Goal: Information Seeking & Learning: Learn about a topic

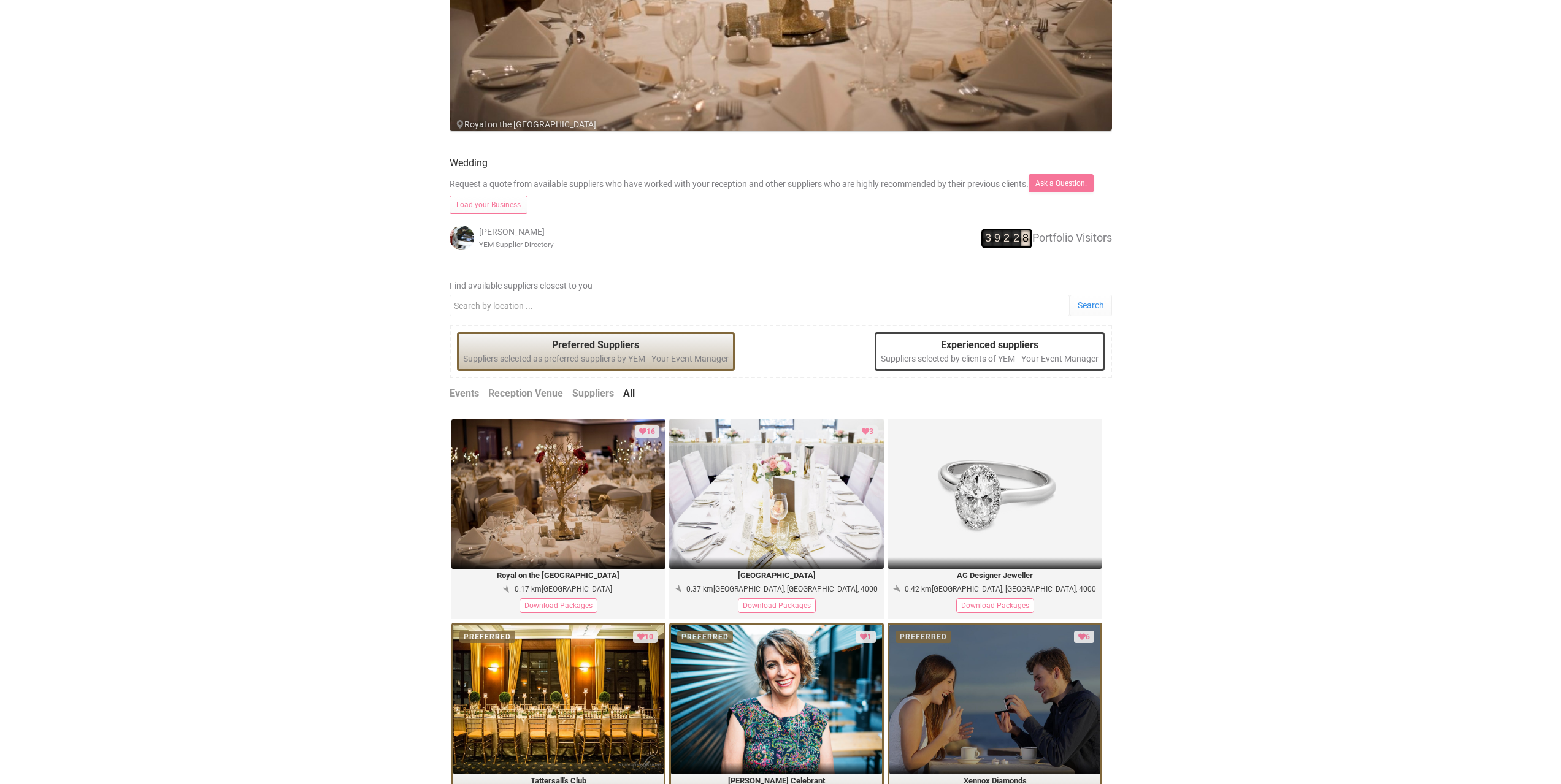
scroll to position [368, 0]
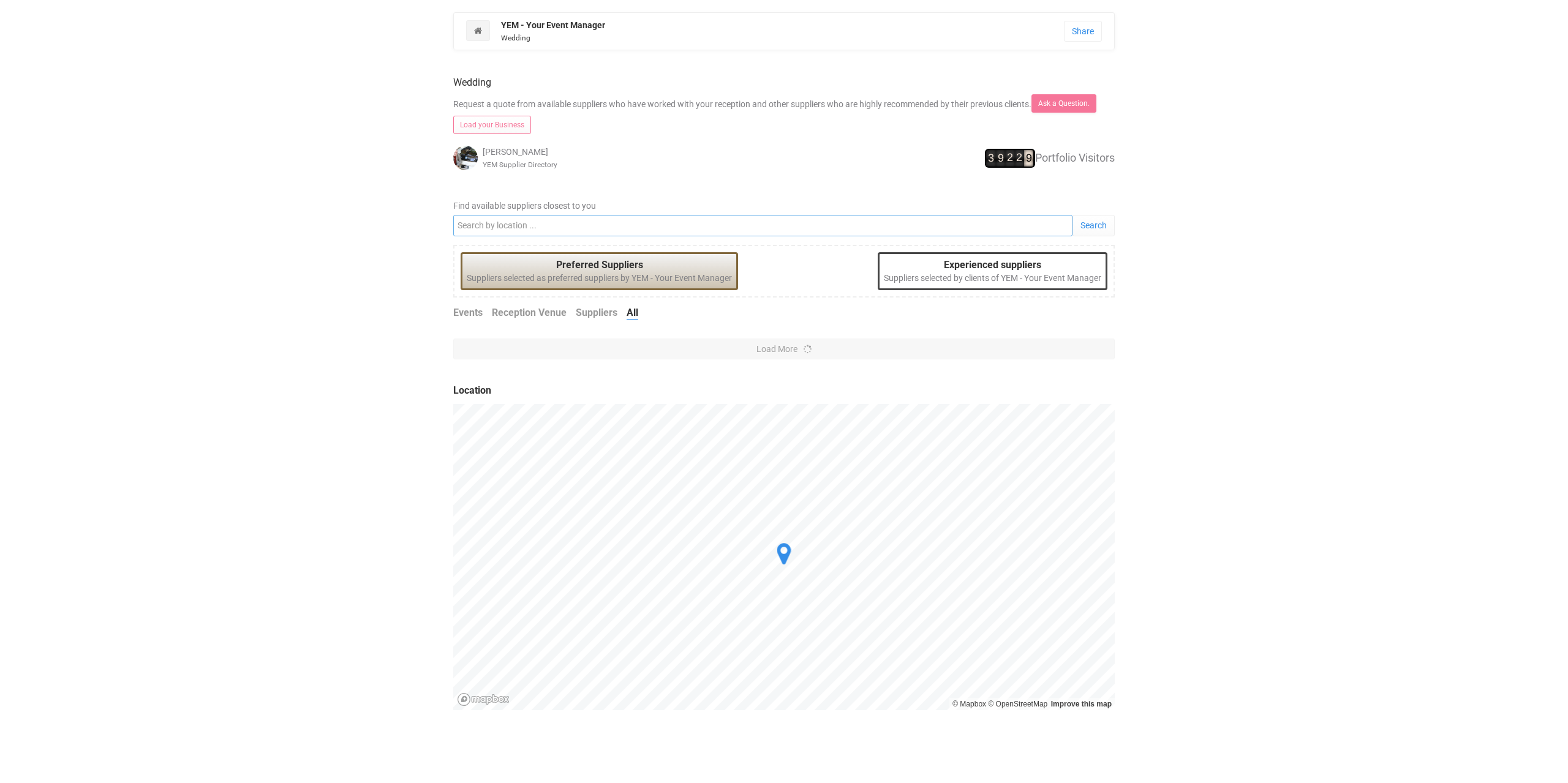
click at [549, 221] on input "Find available suppliers closest to you" at bounding box center [763, 226] width 620 height 21
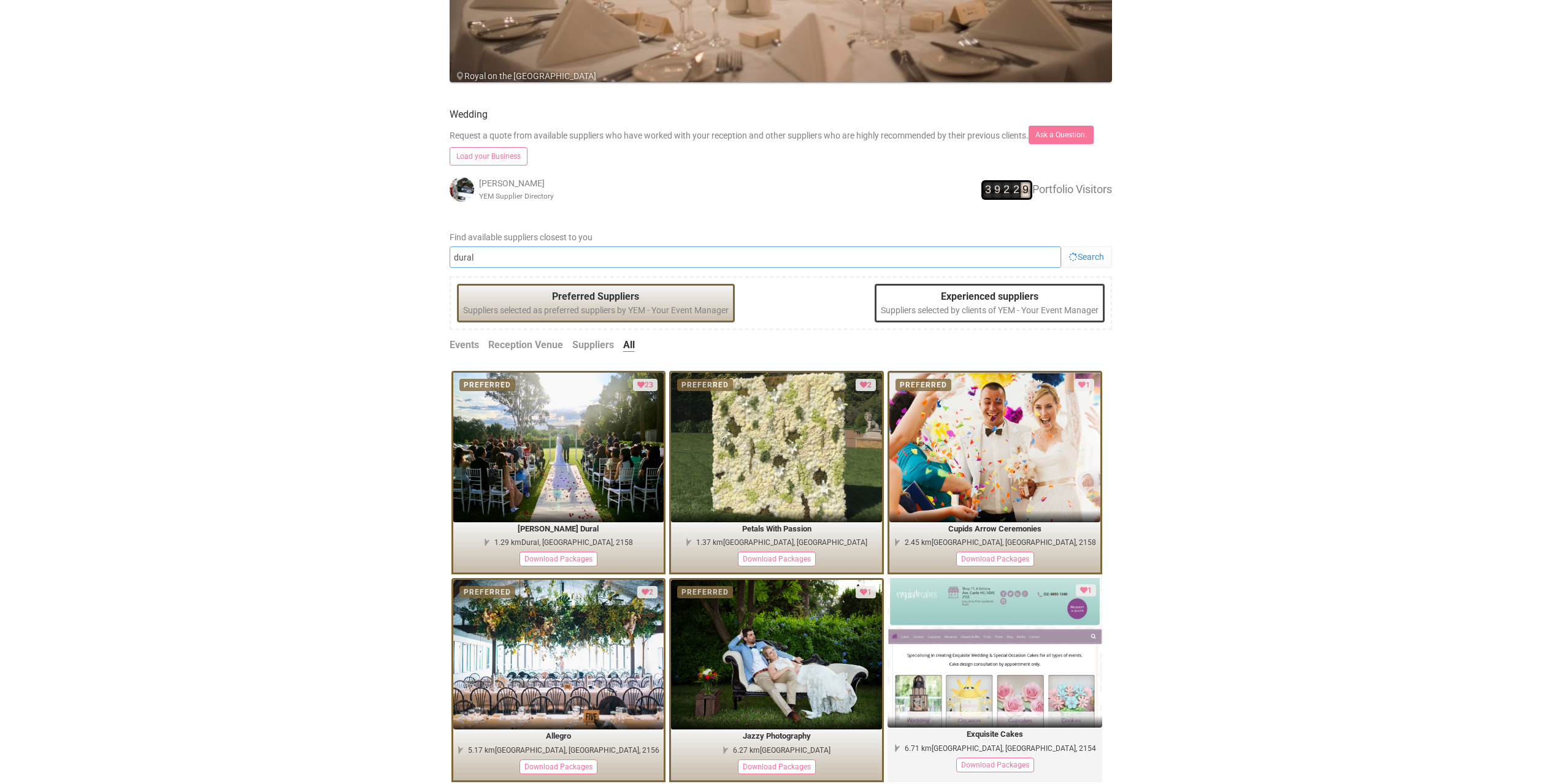
scroll to position [429, 0]
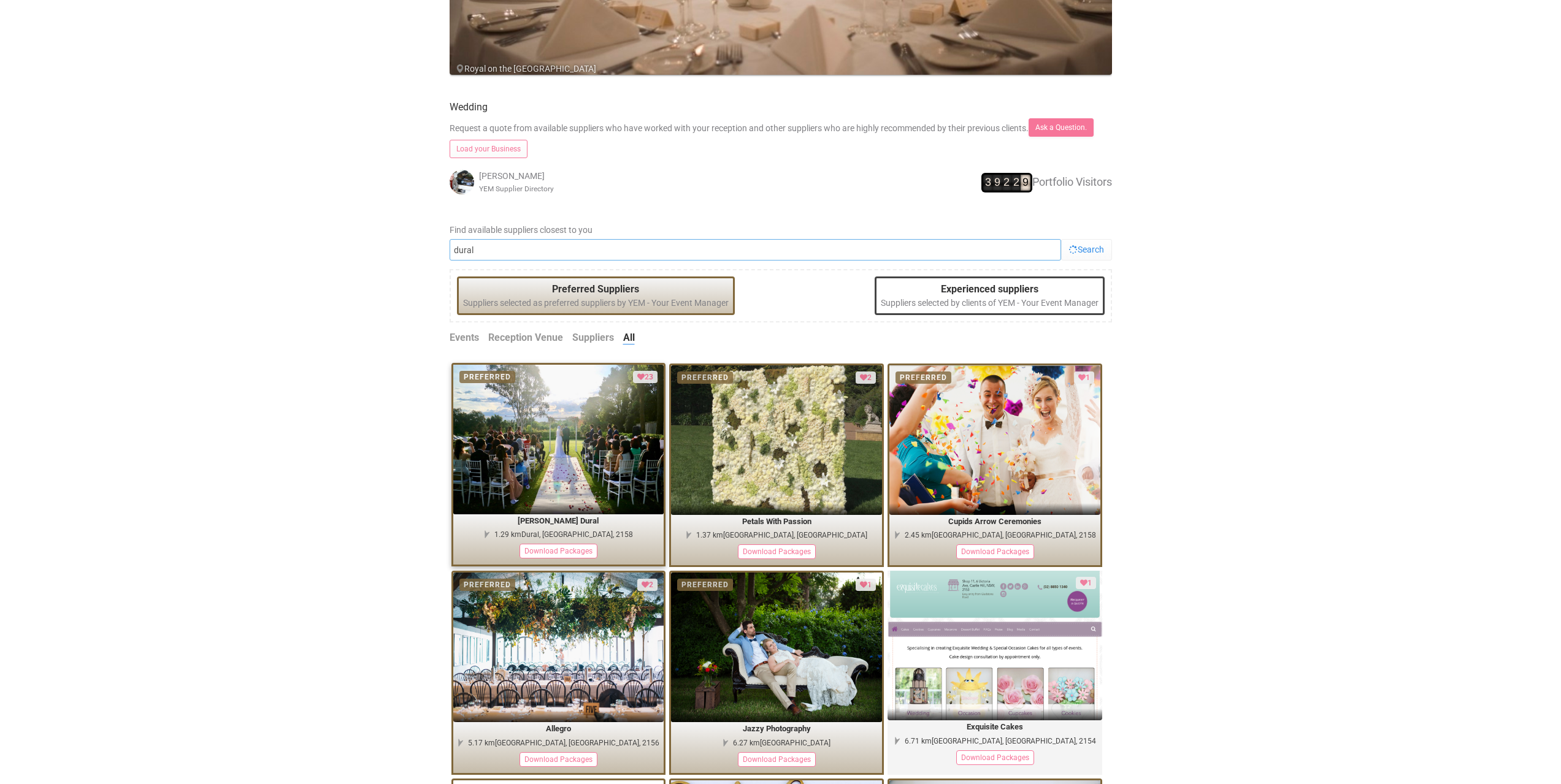
type input "dural"
click at [561, 464] on img at bounding box center [558, 440] width 211 height 150
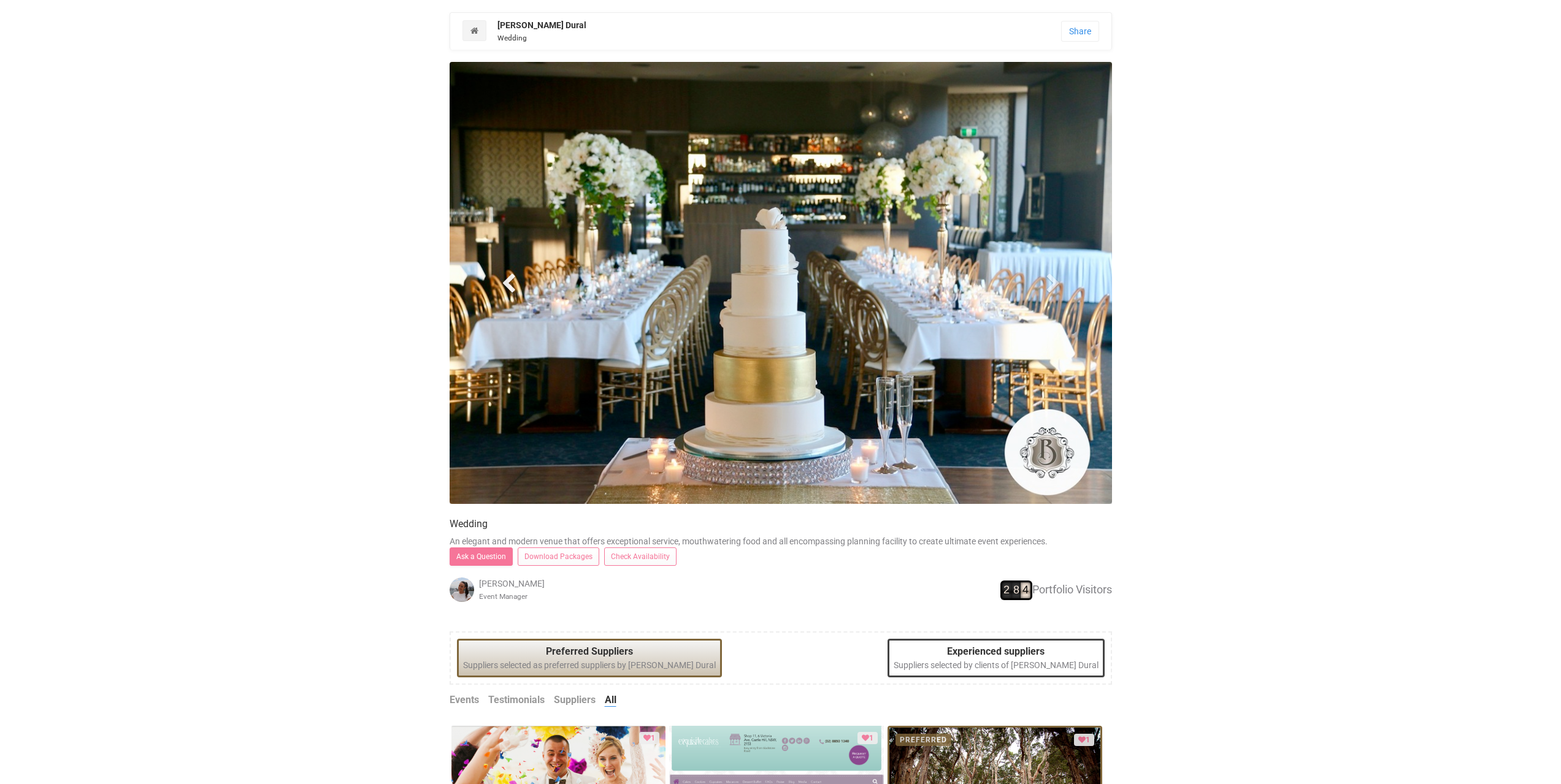
click at [502, 282] on span at bounding box center [508, 282] width 18 height 18
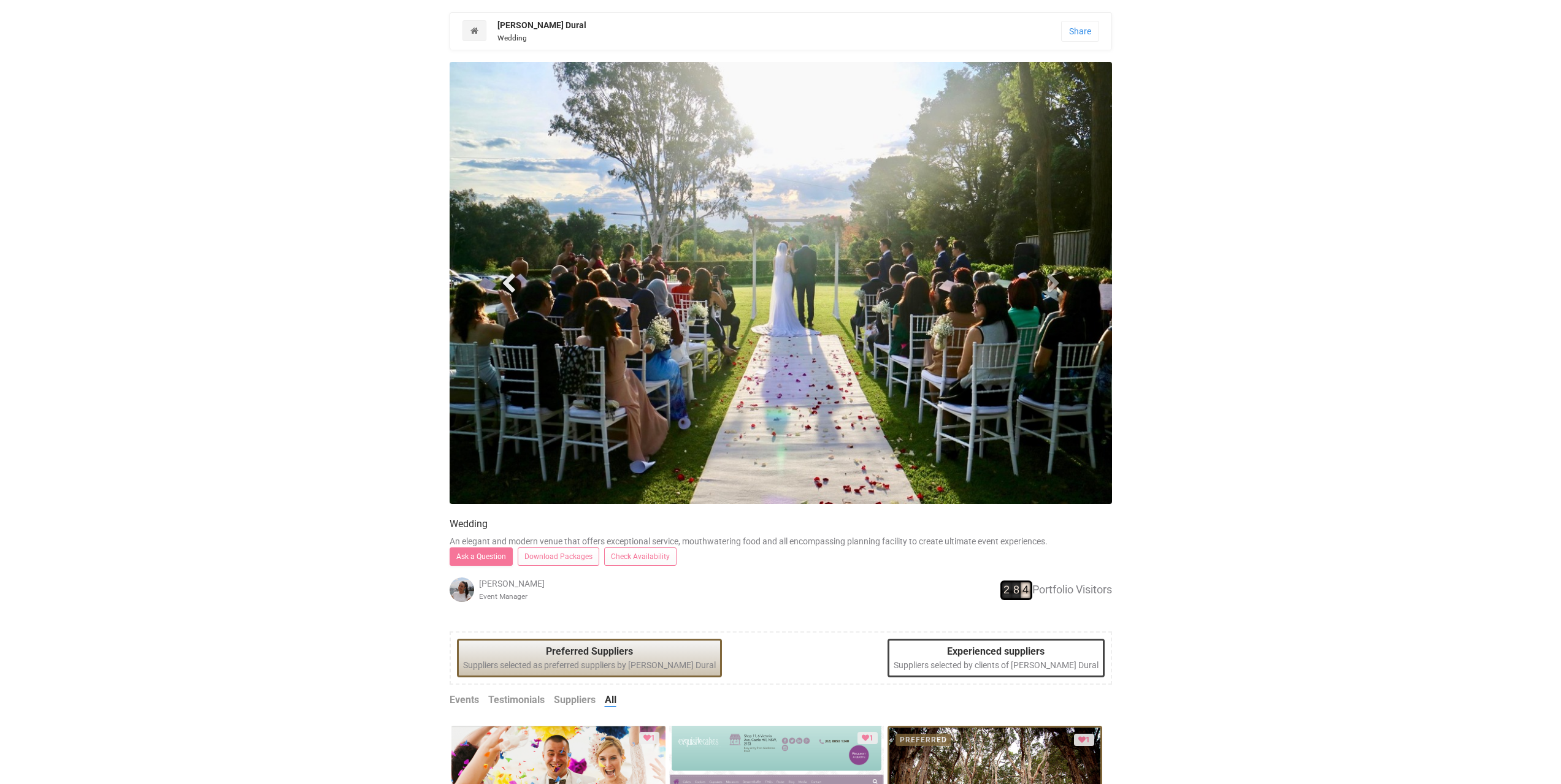
click at [502, 282] on span at bounding box center [508, 282] width 18 height 18
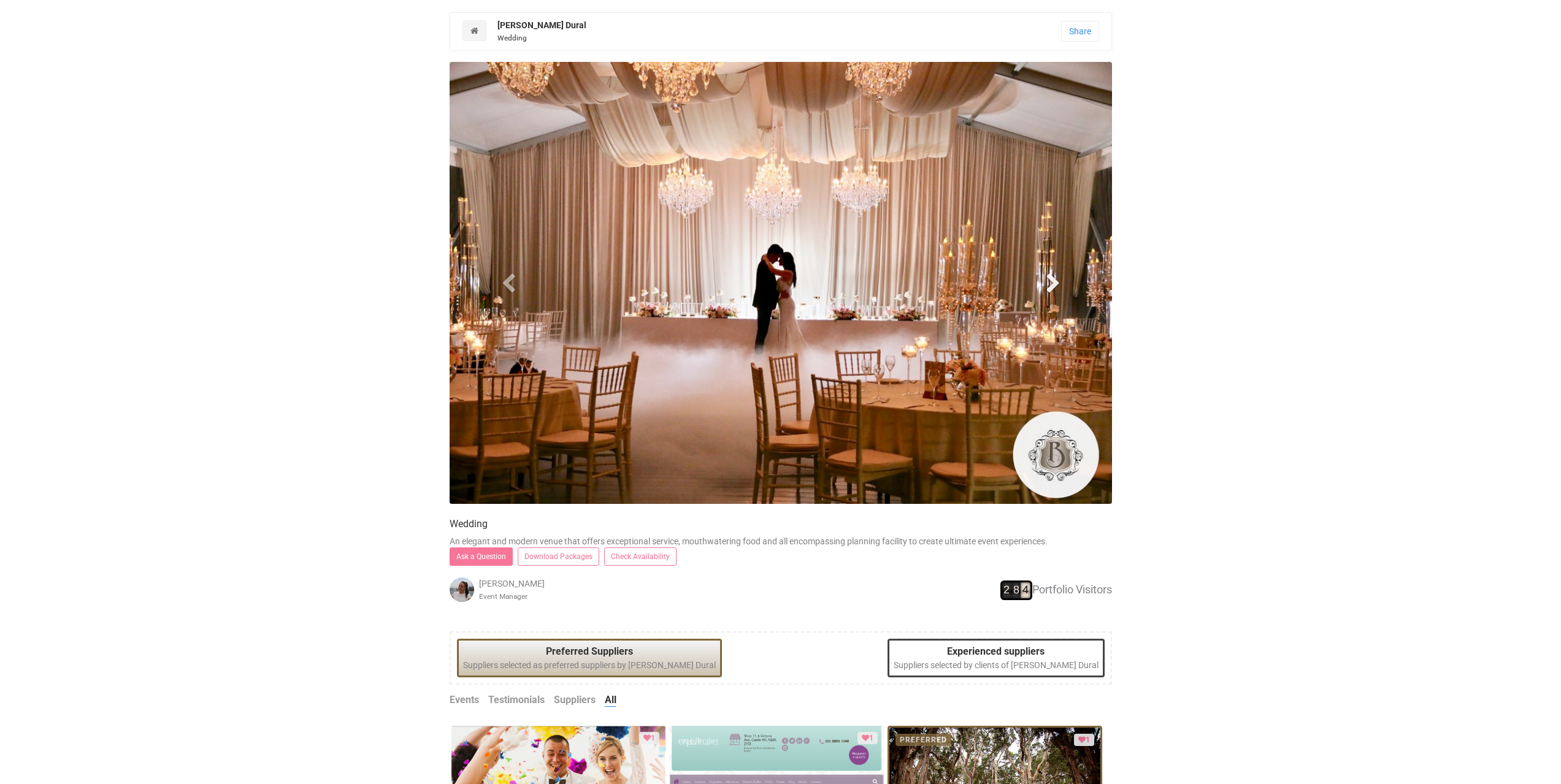
click at [1053, 283] on span at bounding box center [1053, 282] width 18 height 18
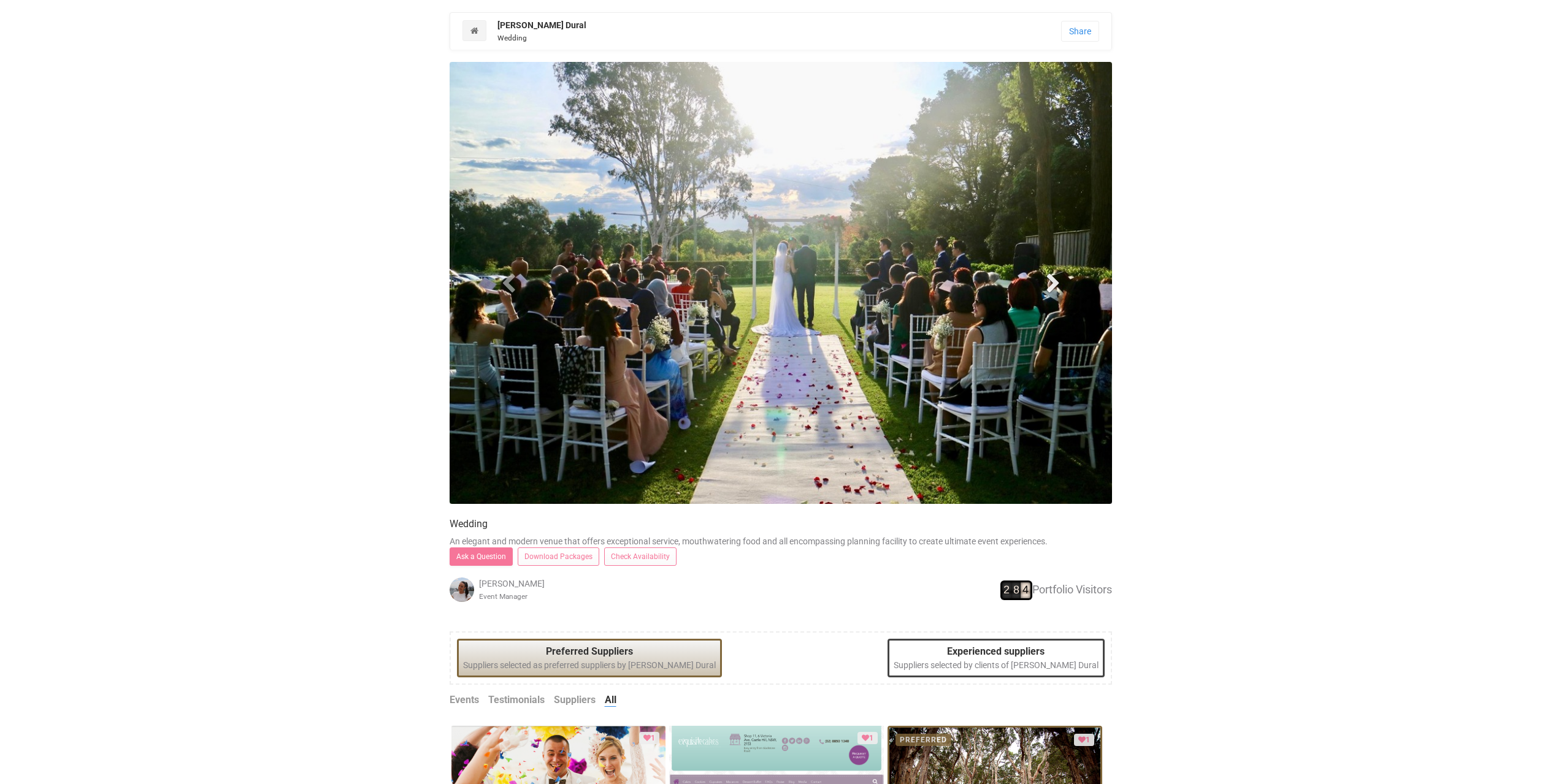
click at [1053, 283] on span at bounding box center [1053, 282] width 18 height 18
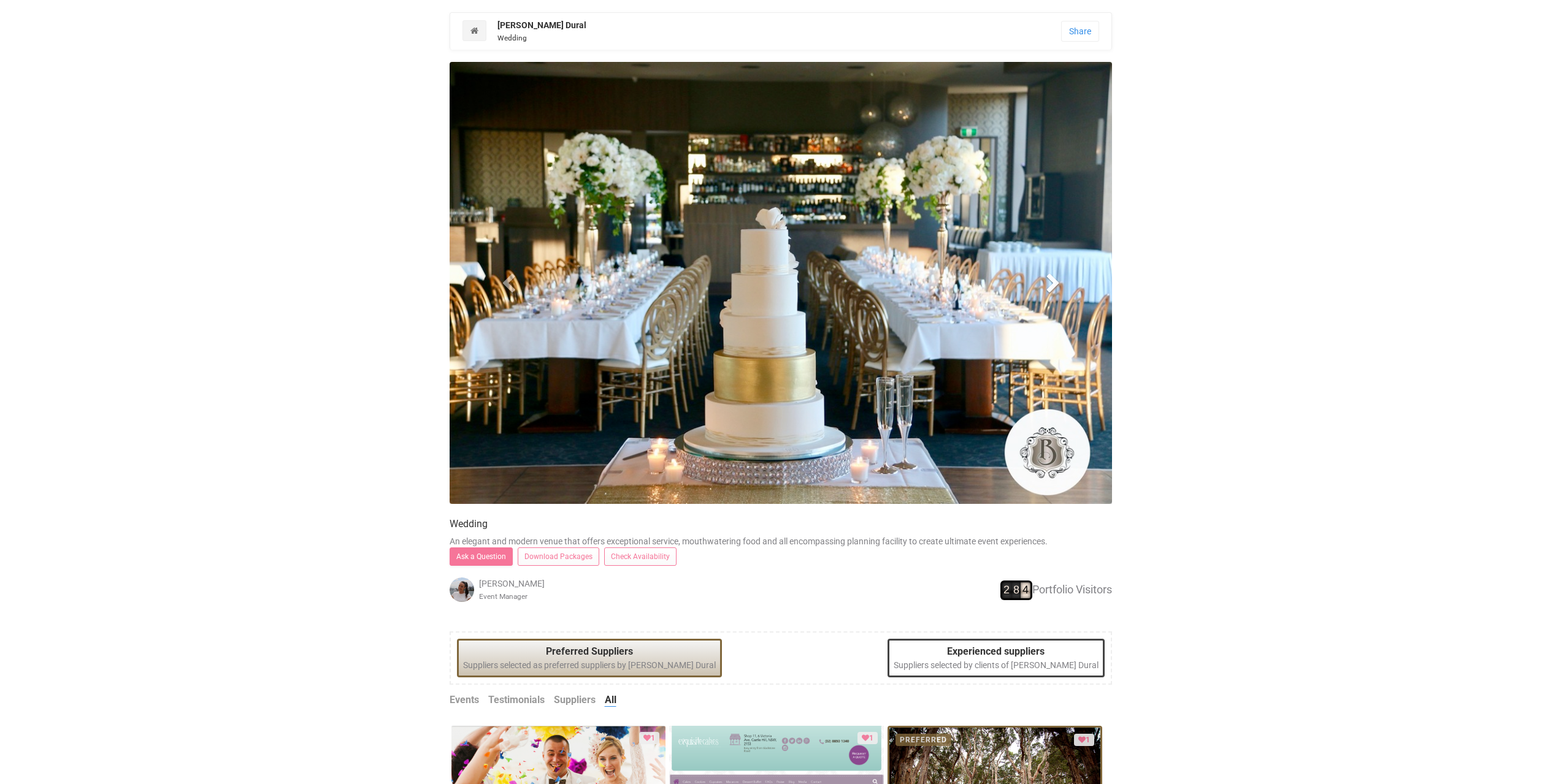
click at [1053, 283] on span at bounding box center [1053, 282] width 18 height 18
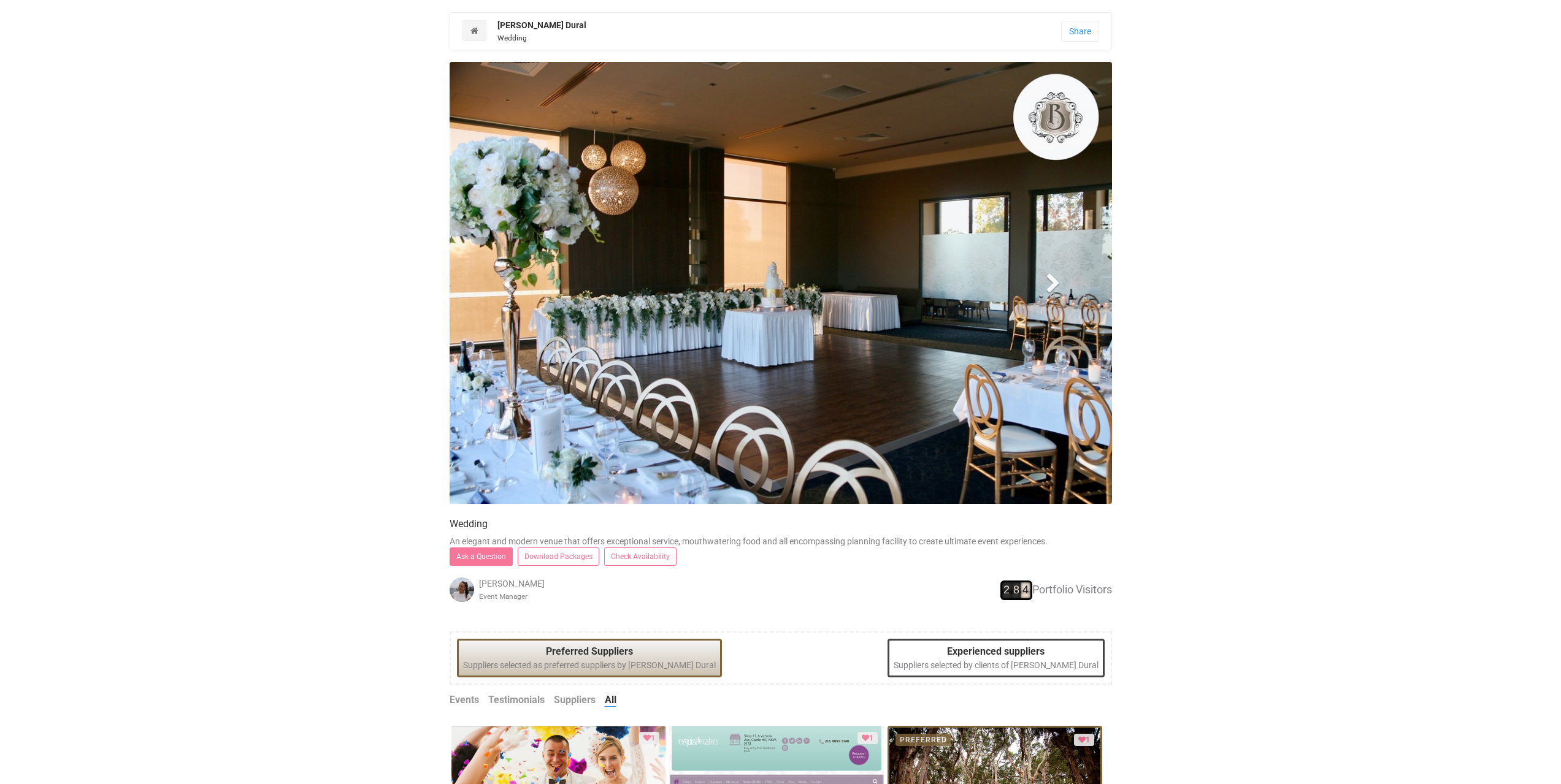
click at [1053, 283] on span at bounding box center [1053, 282] width 18 height 18
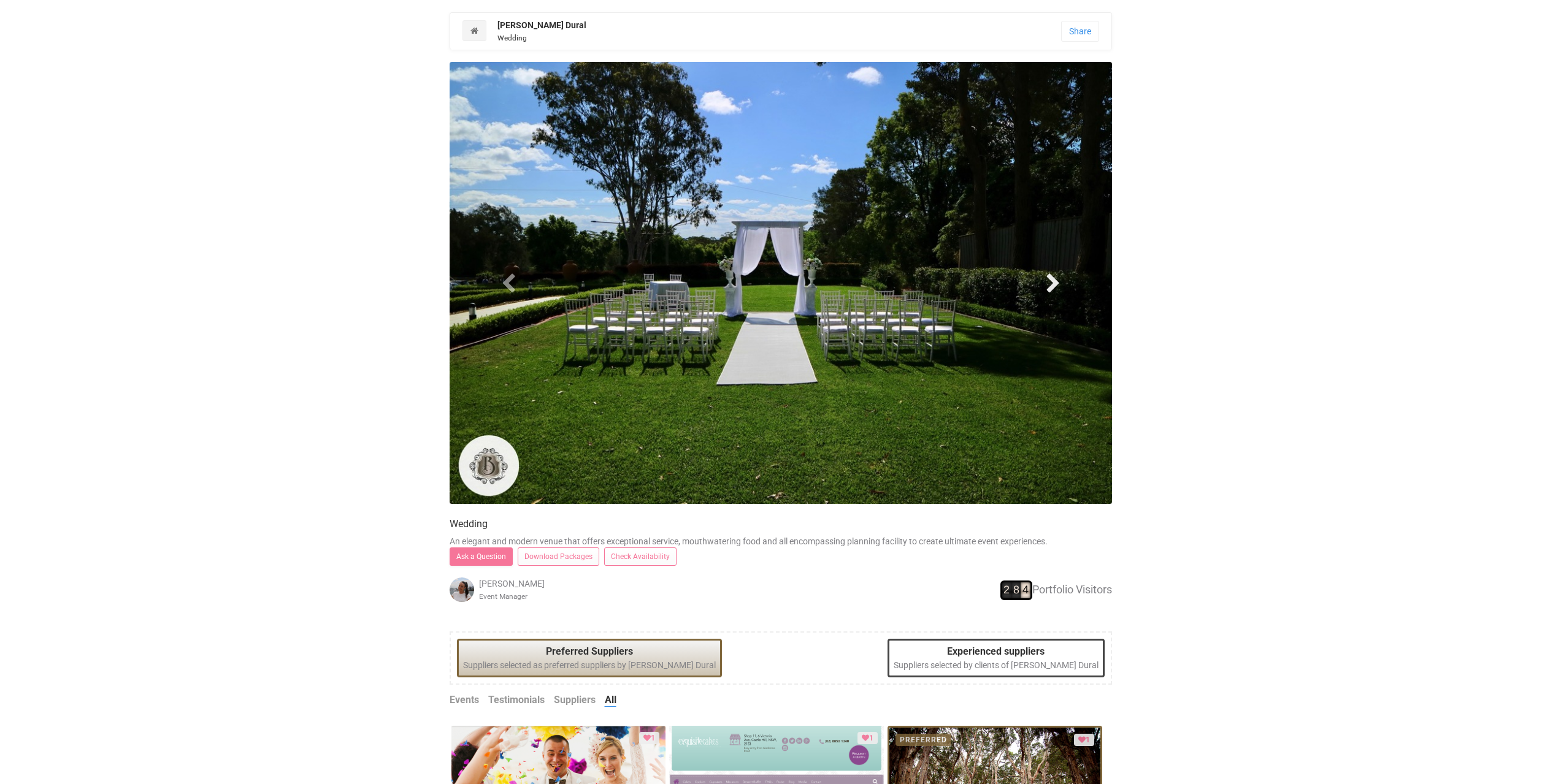
click at [1053, 283] on span at bounding box center [1053, 282] width 18 height 18
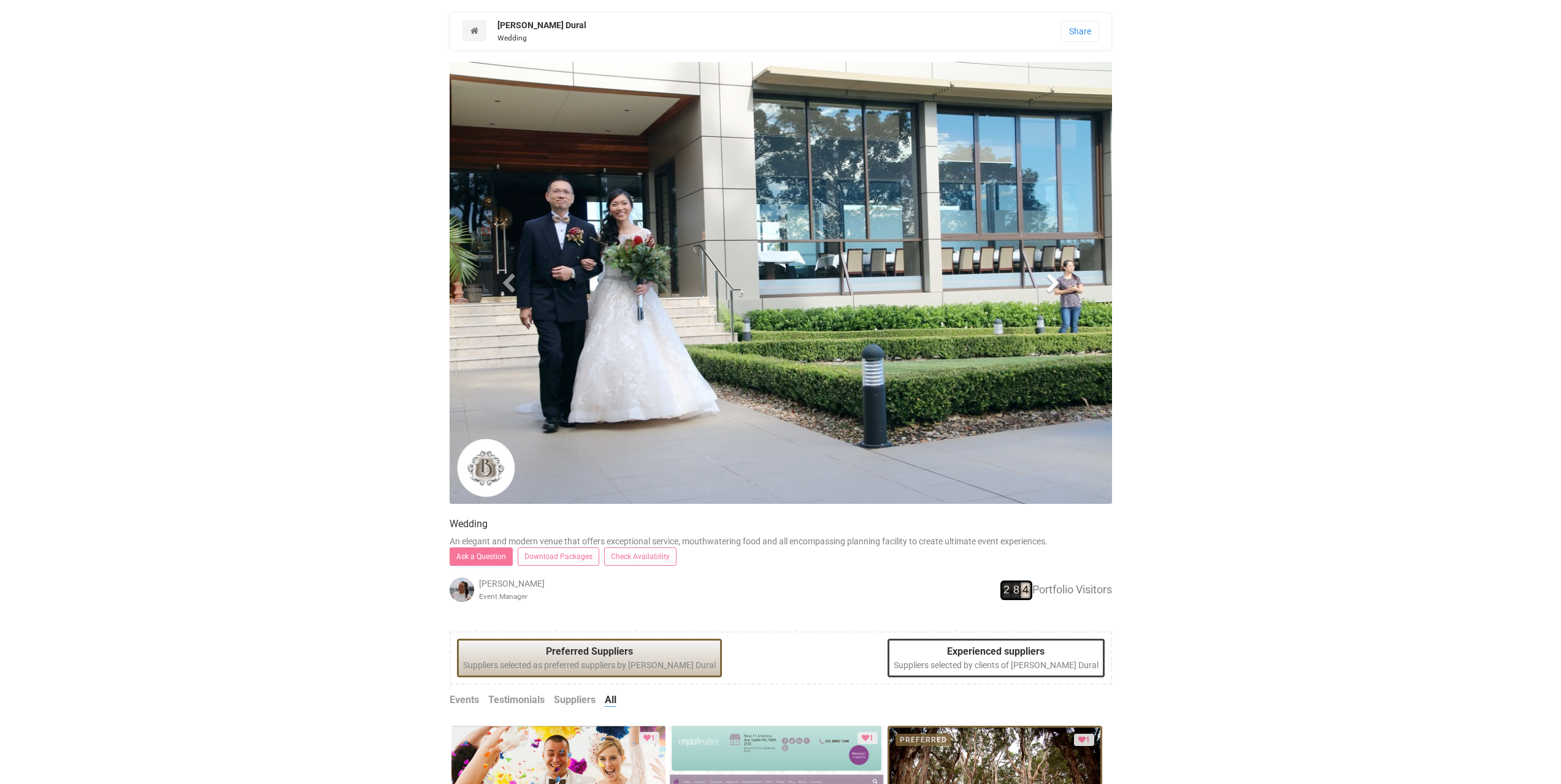
click at [1053, 283] on span at bounding box center [1053, 282] width 18 height 18
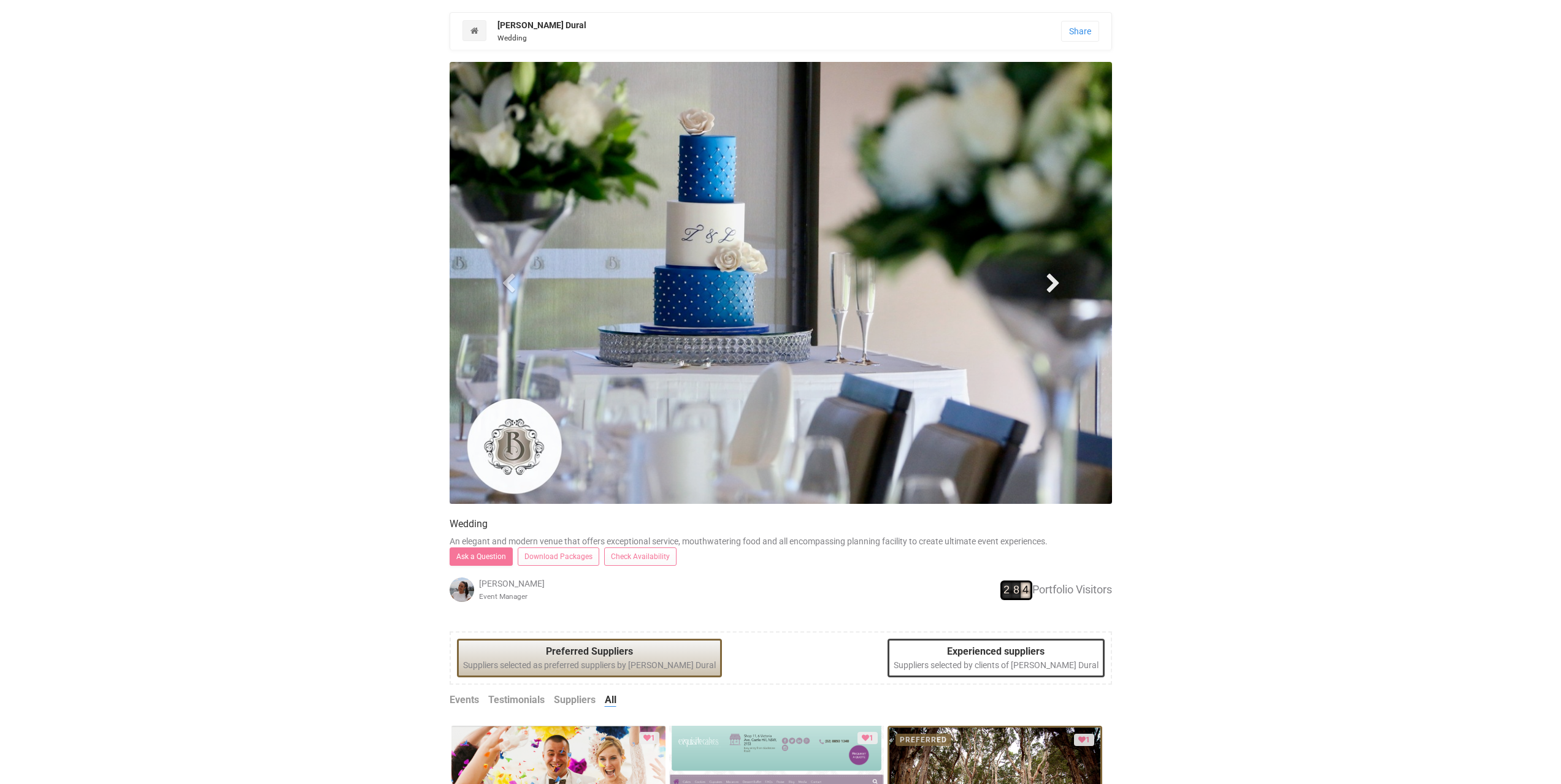
click at [1053, 283] on span at bounding box center [1053, 282] width 18 height 18
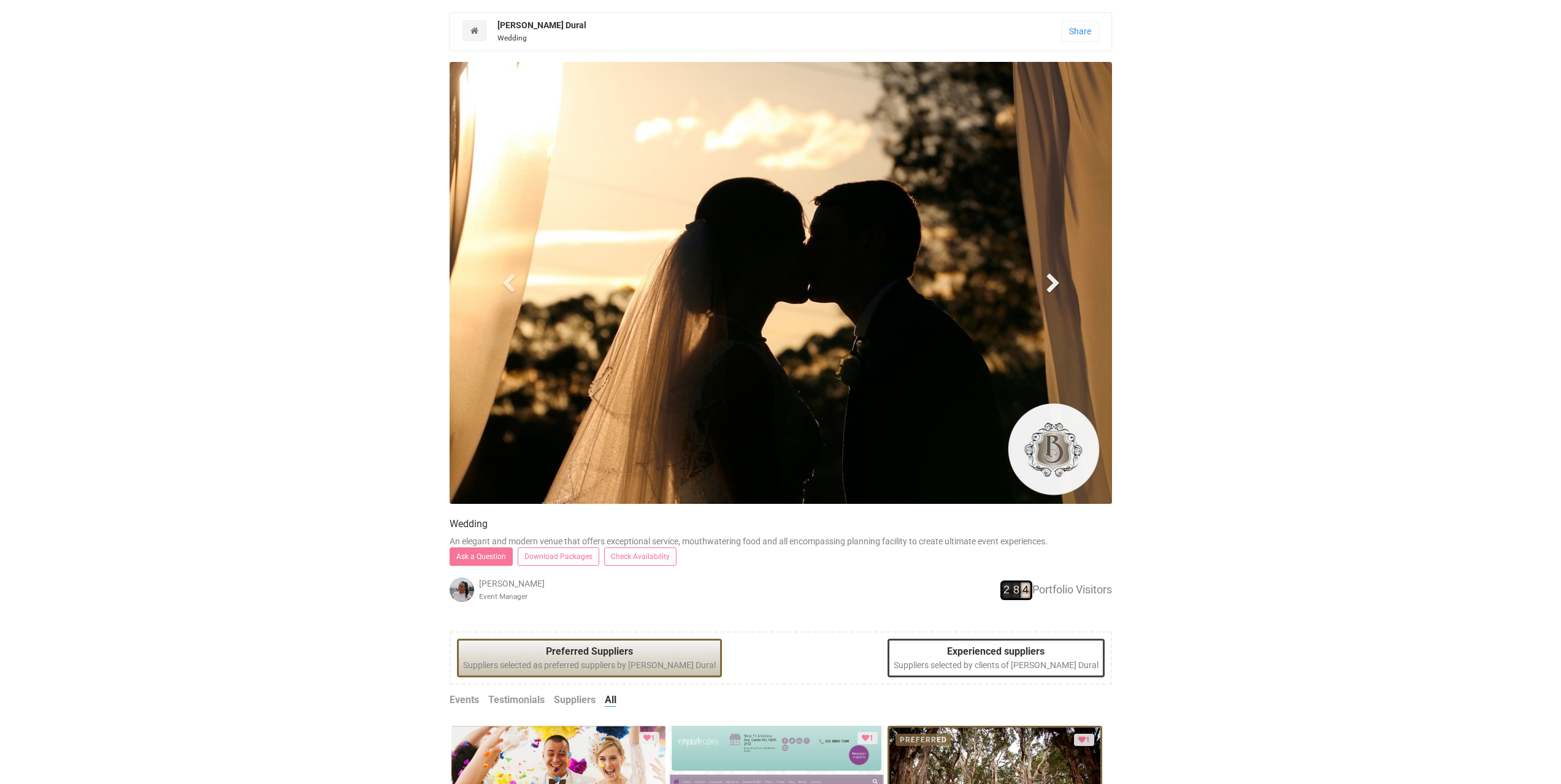
click at [1053, 283] on span at bounding box center [1053, 282] width 18 height 18
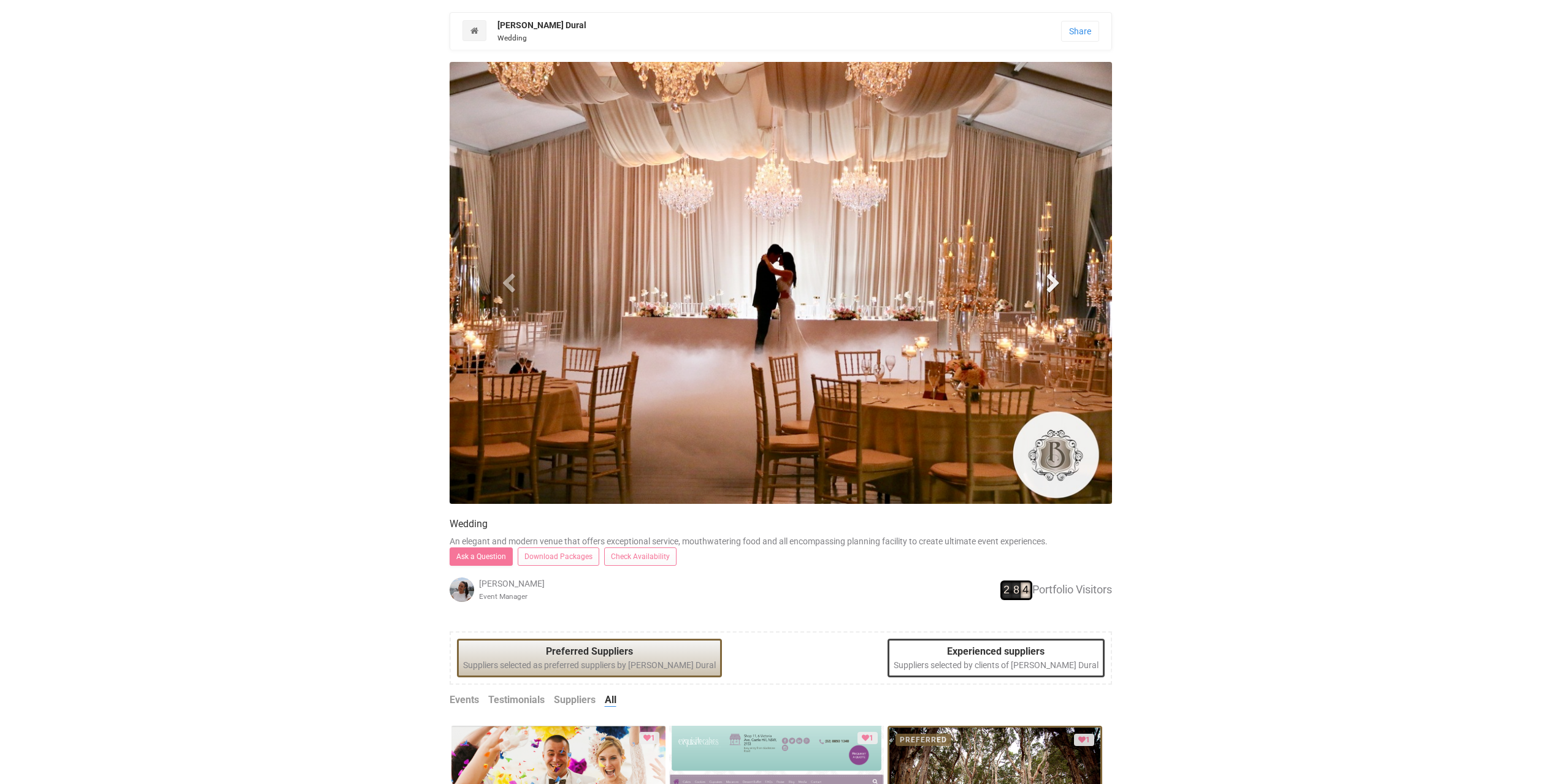
click at [1053, 283] on span at bounding box center [1053, 282] width 18 height 18
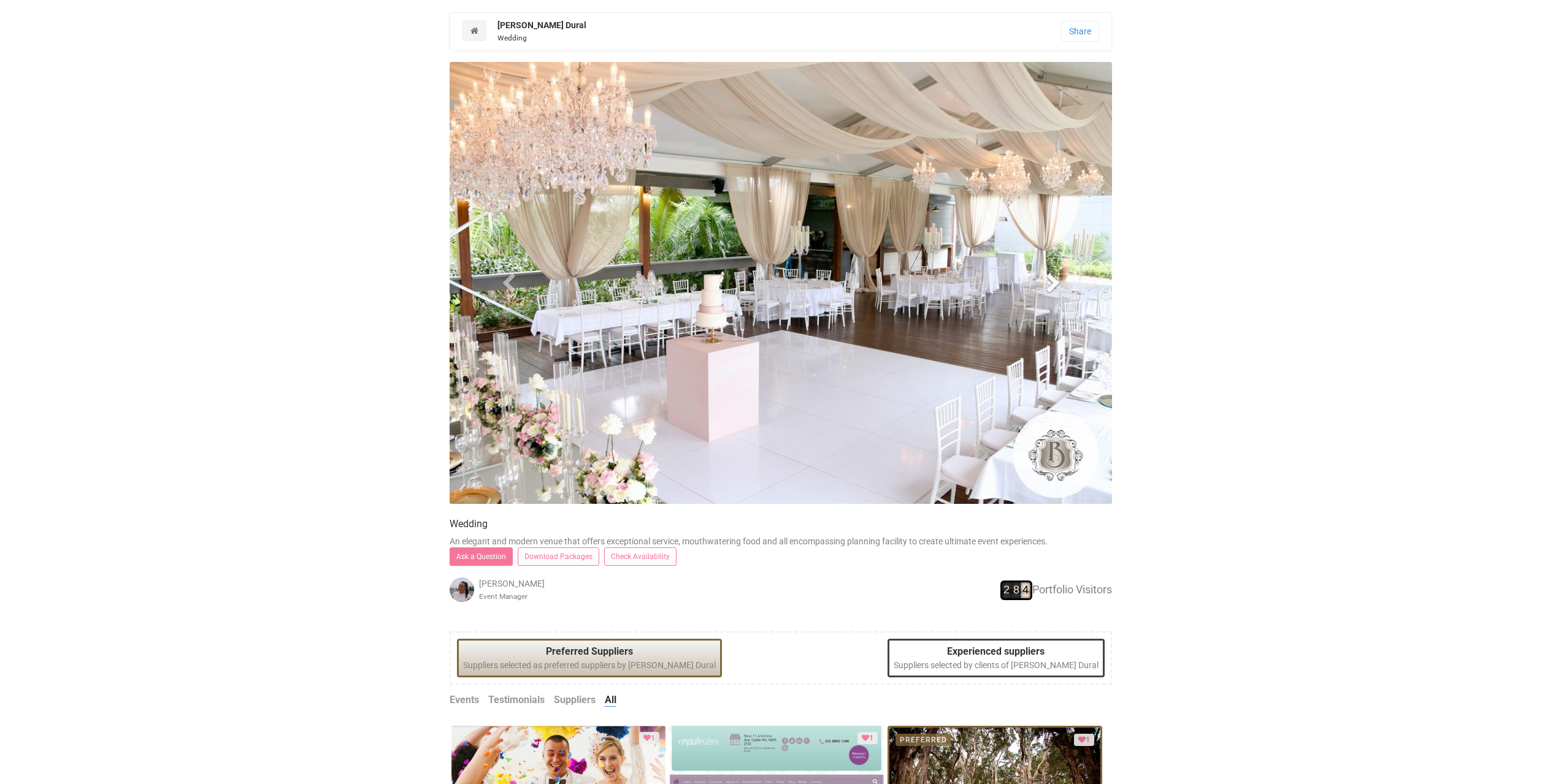
click at [1054, 284] on span at bounding box center [1053, 282] width 18 height 18
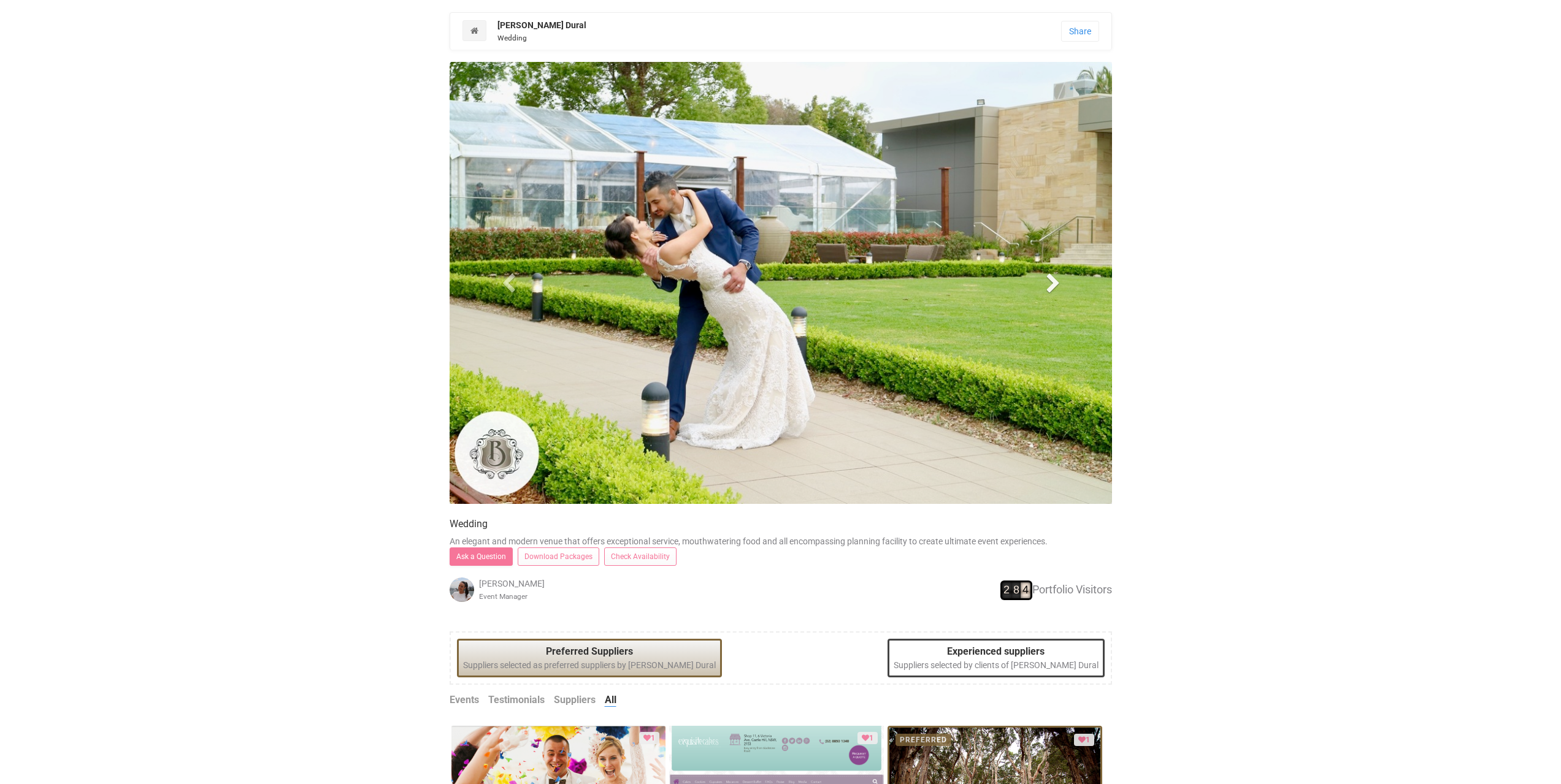
click at [1054, 284] on span at bounding box center [1053, 282] width 18 height 18
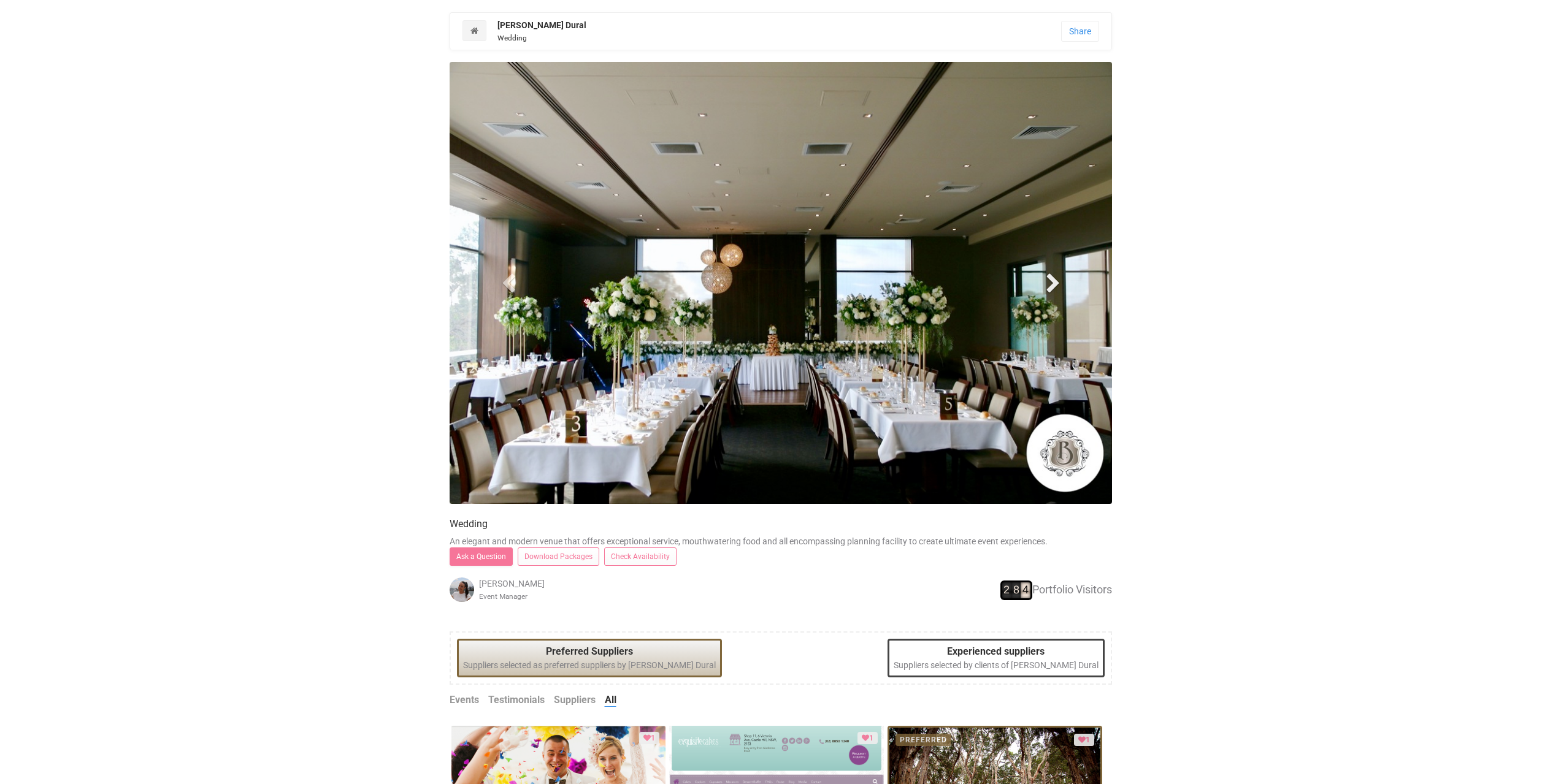
click at [1054, 284] on span at bounding box center [1053, 282] width 18 height 18
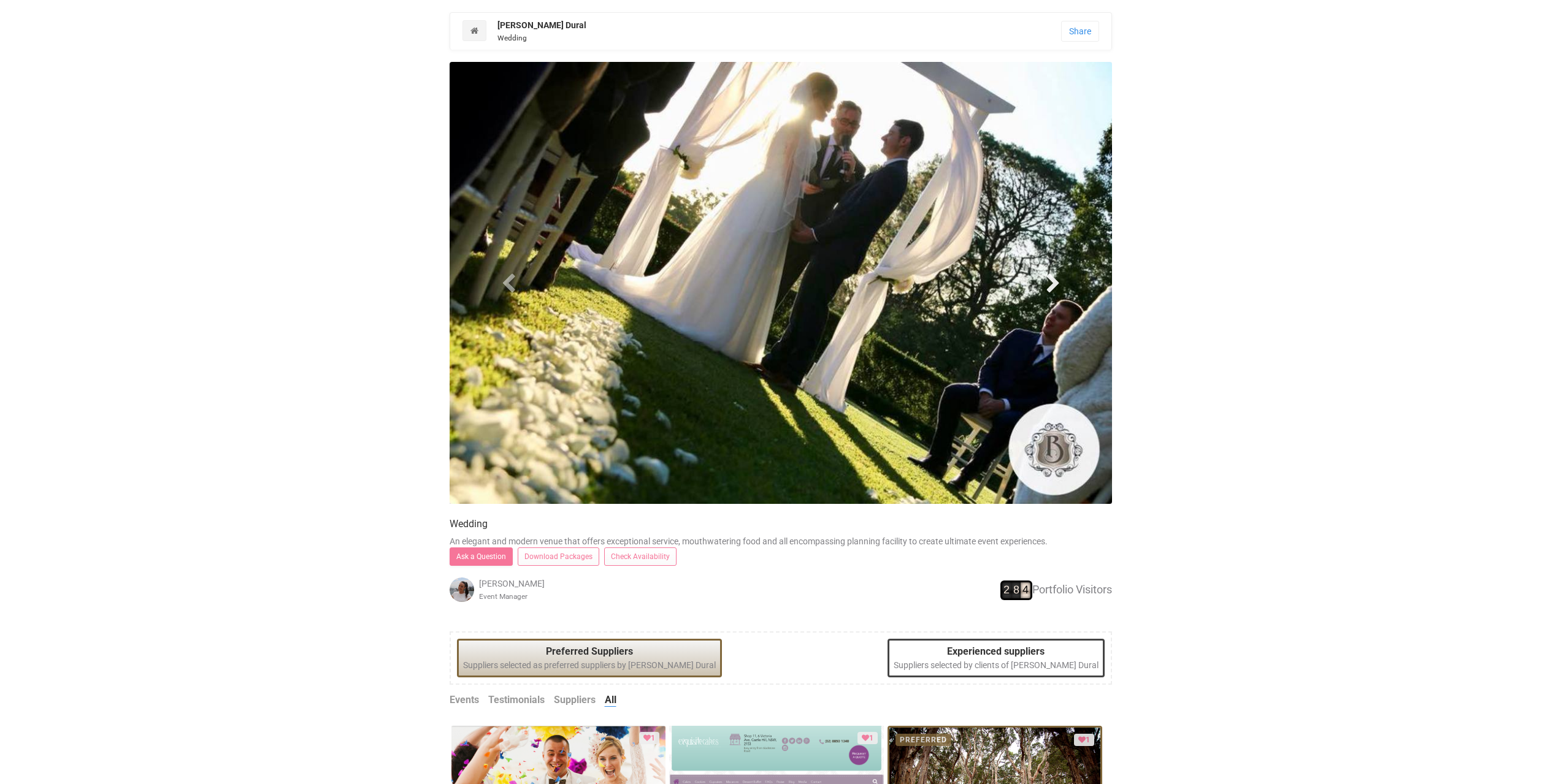
click at [1054, 284] on span at bounding box center [1053, 282] width 18 height 18
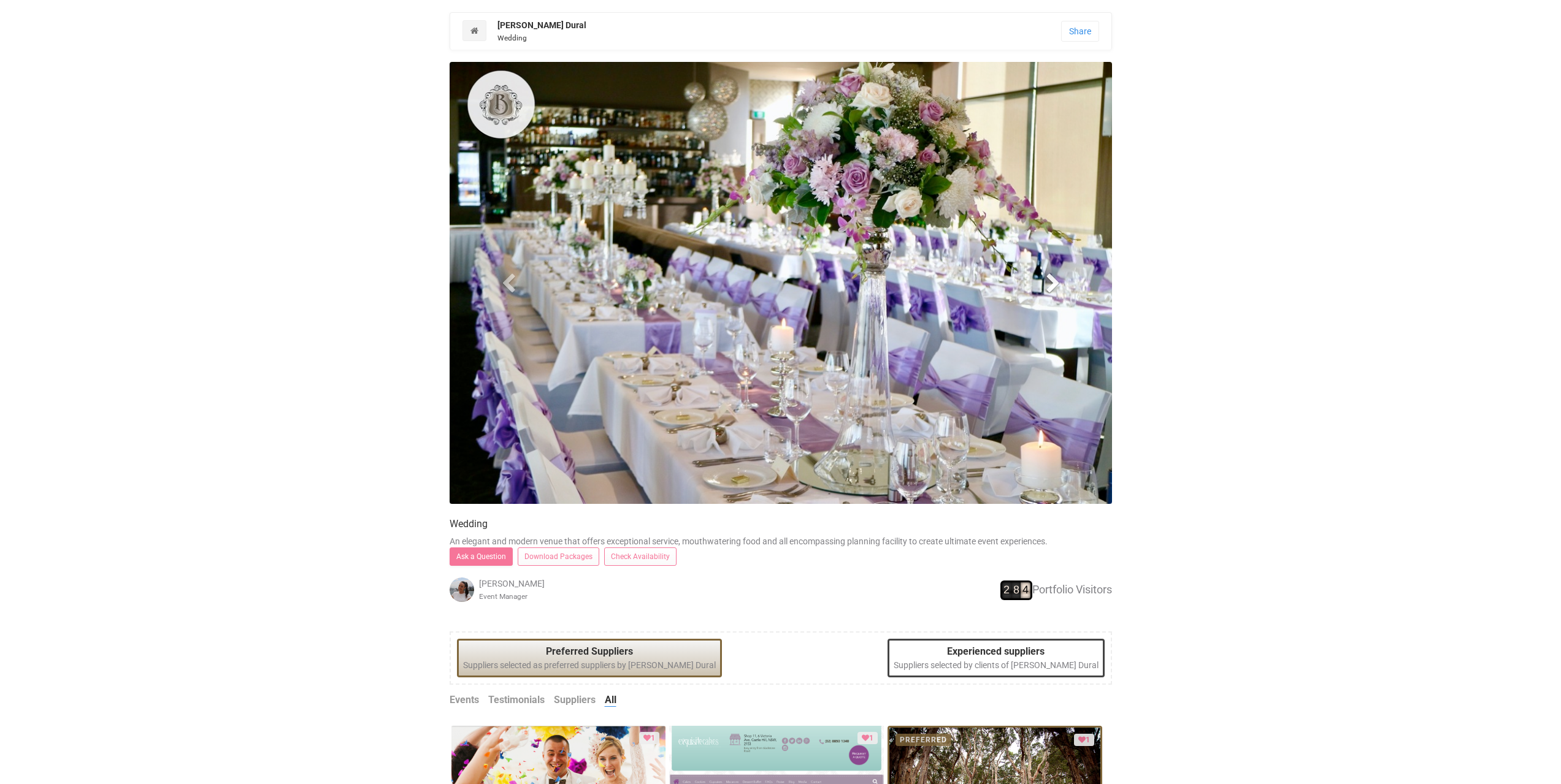
click at [1054, 284] on span at bounding box center [1053, 282] width 18 height 18
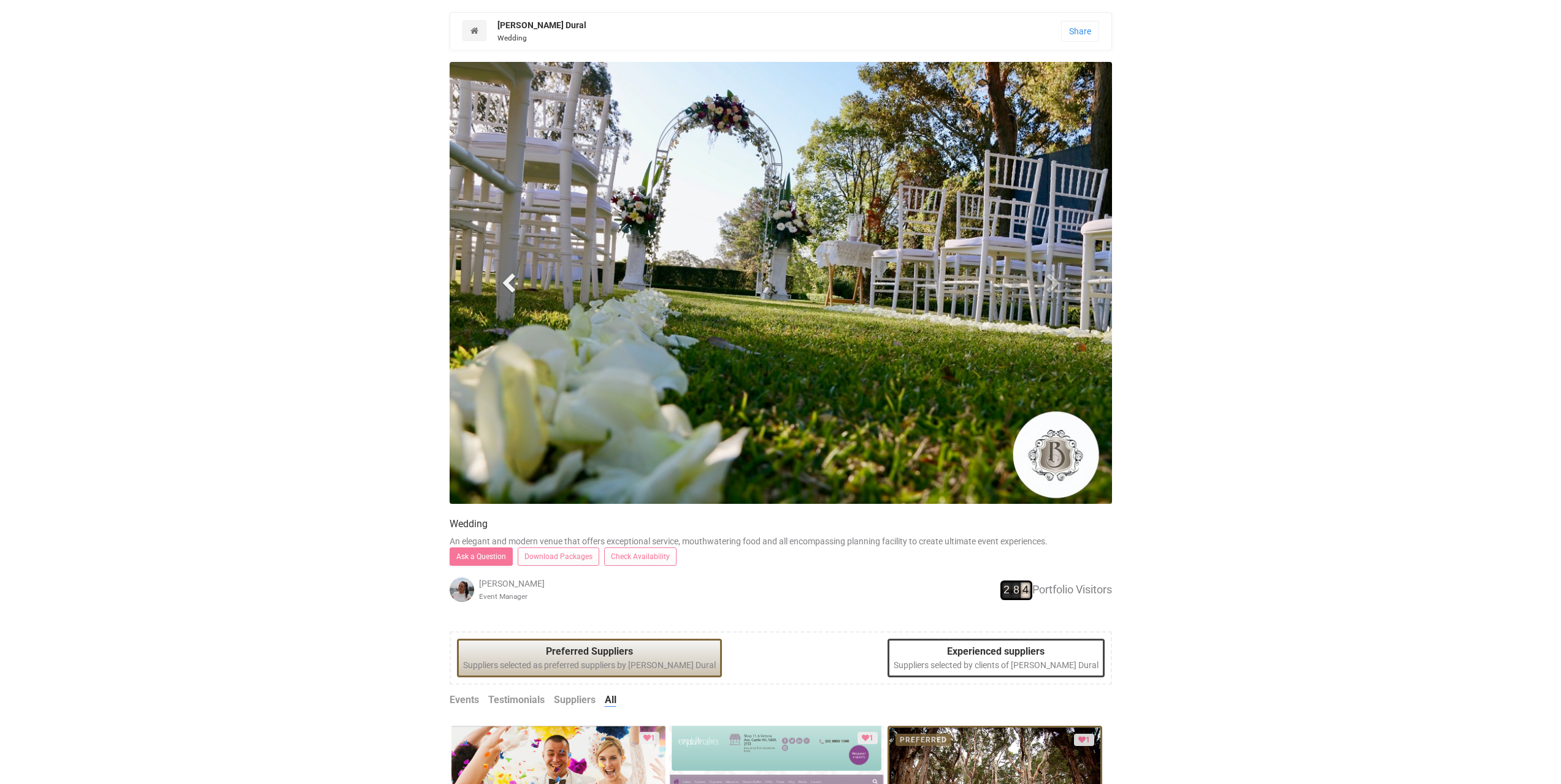
click at [510, 288] on span at bounding box center [508, 282] width 18 height 18
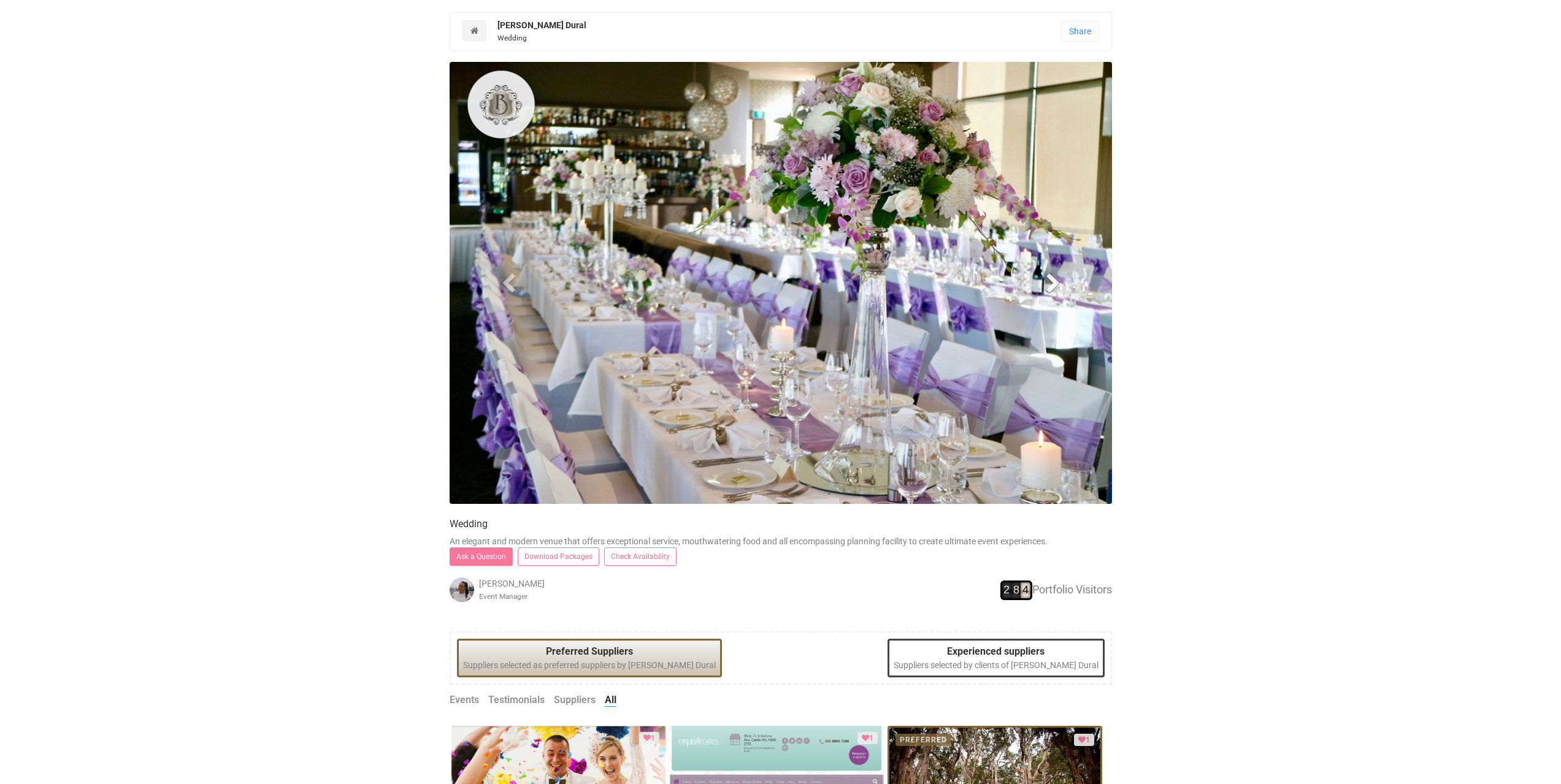
click at [1051, 279] on span at bounding box center [1053, 282] width 18 height 18
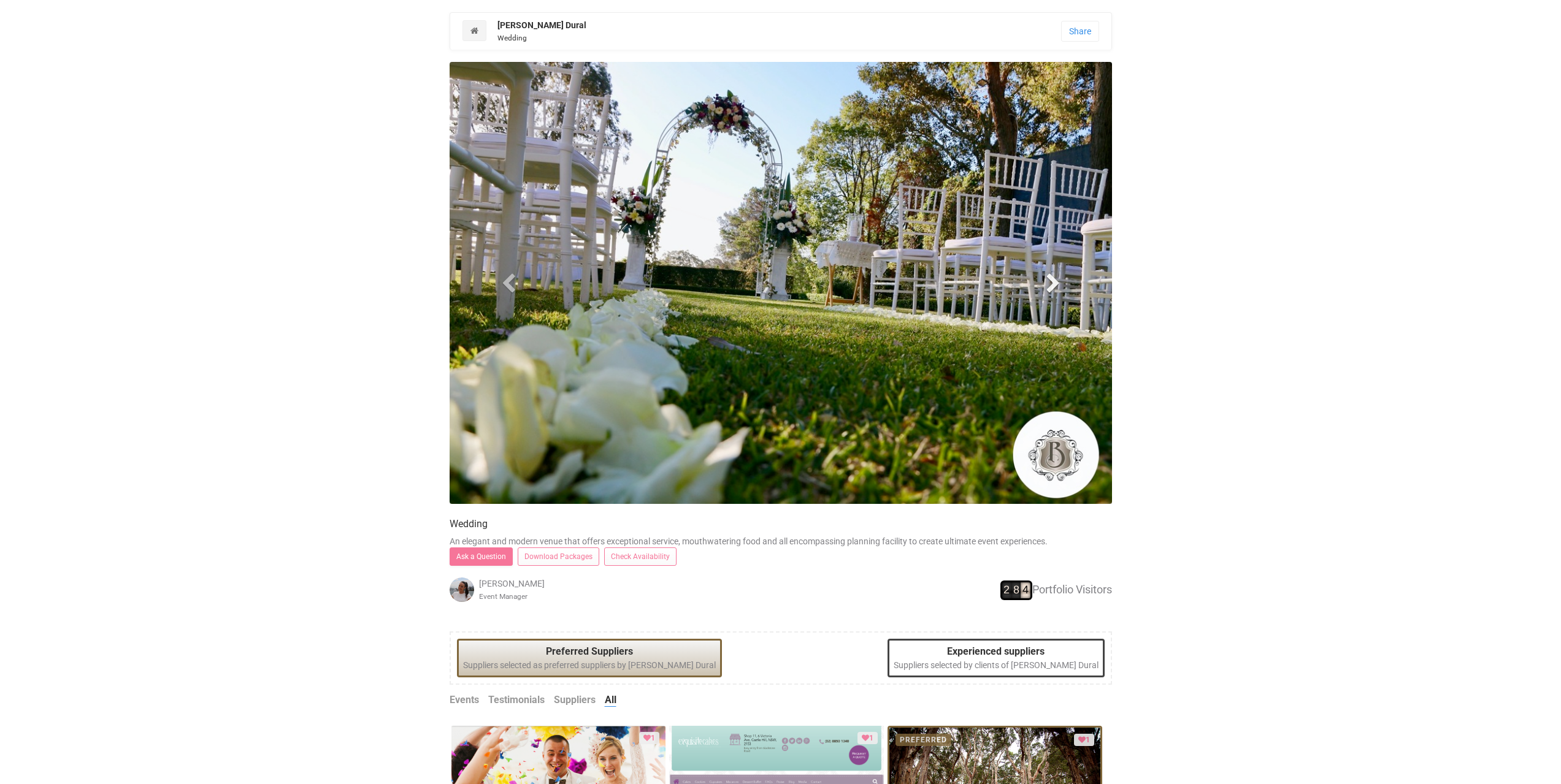
click at [1051, 279] on span at bounding box center [1053, 282] width 18 height 18
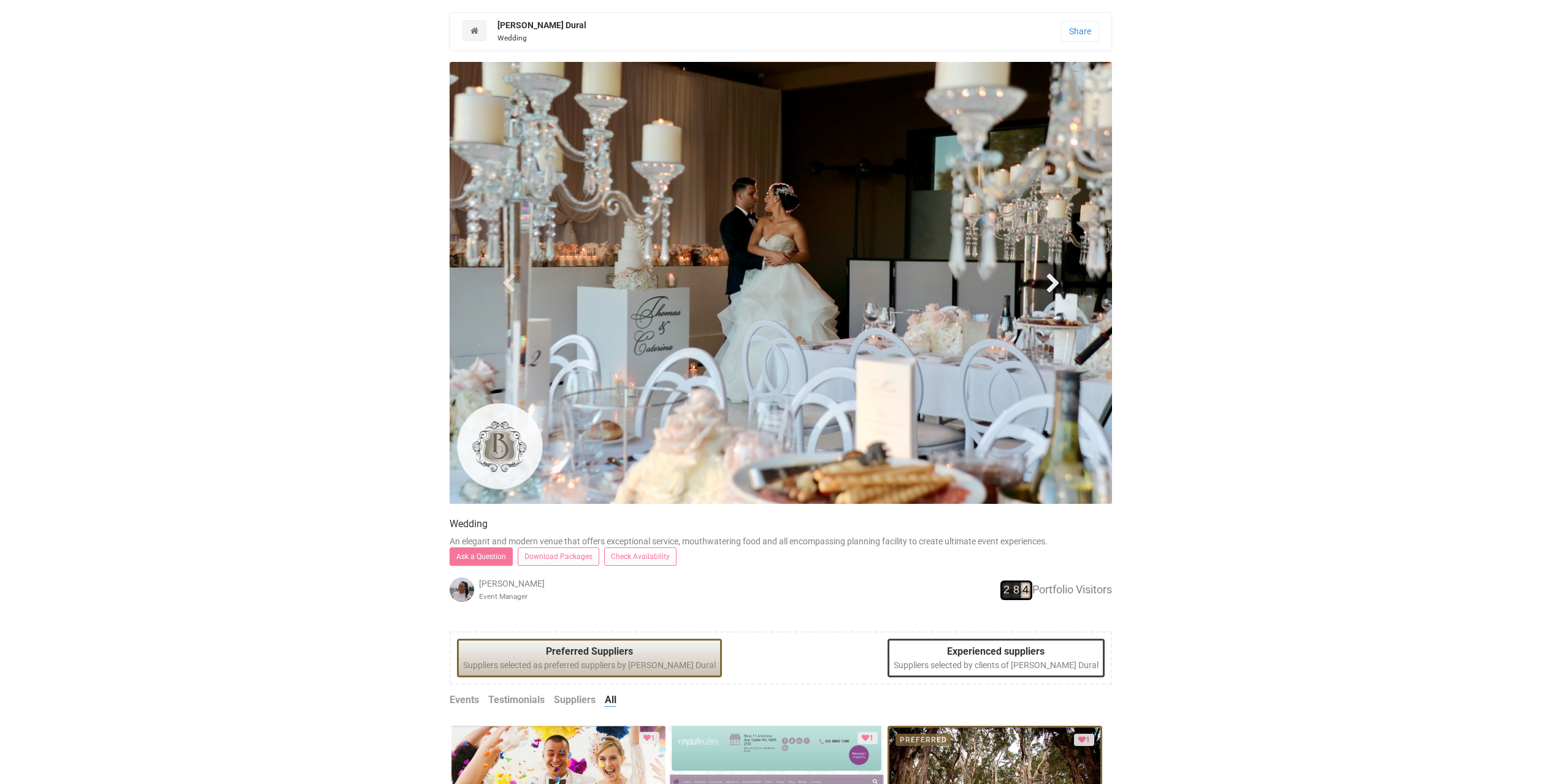
click at [1051, 279] on span at bounding box center [1053, 282] width 18 height 18
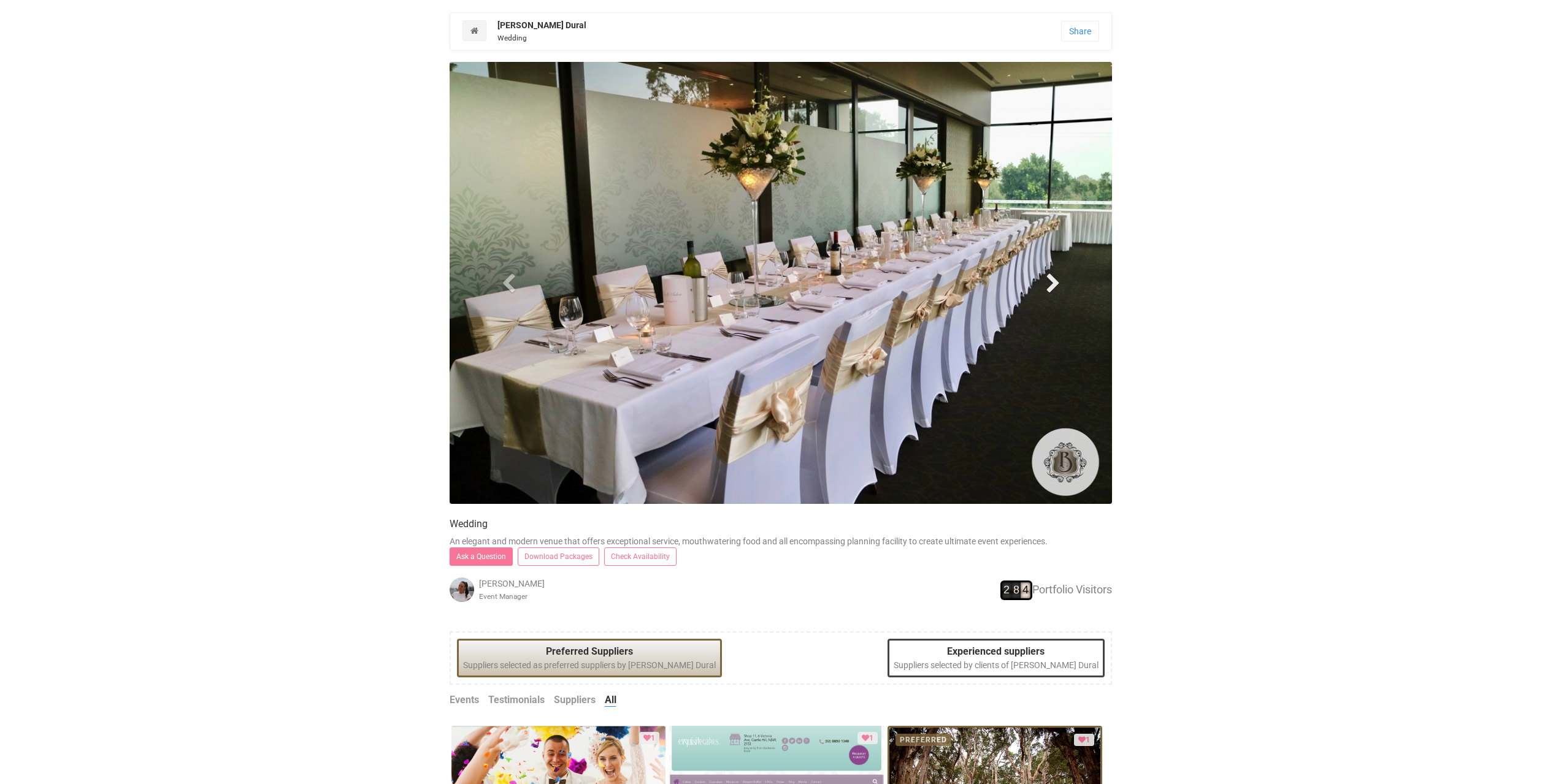
click at [1051, 279] on span at bounding box center [1053, 282] width 18 height 18
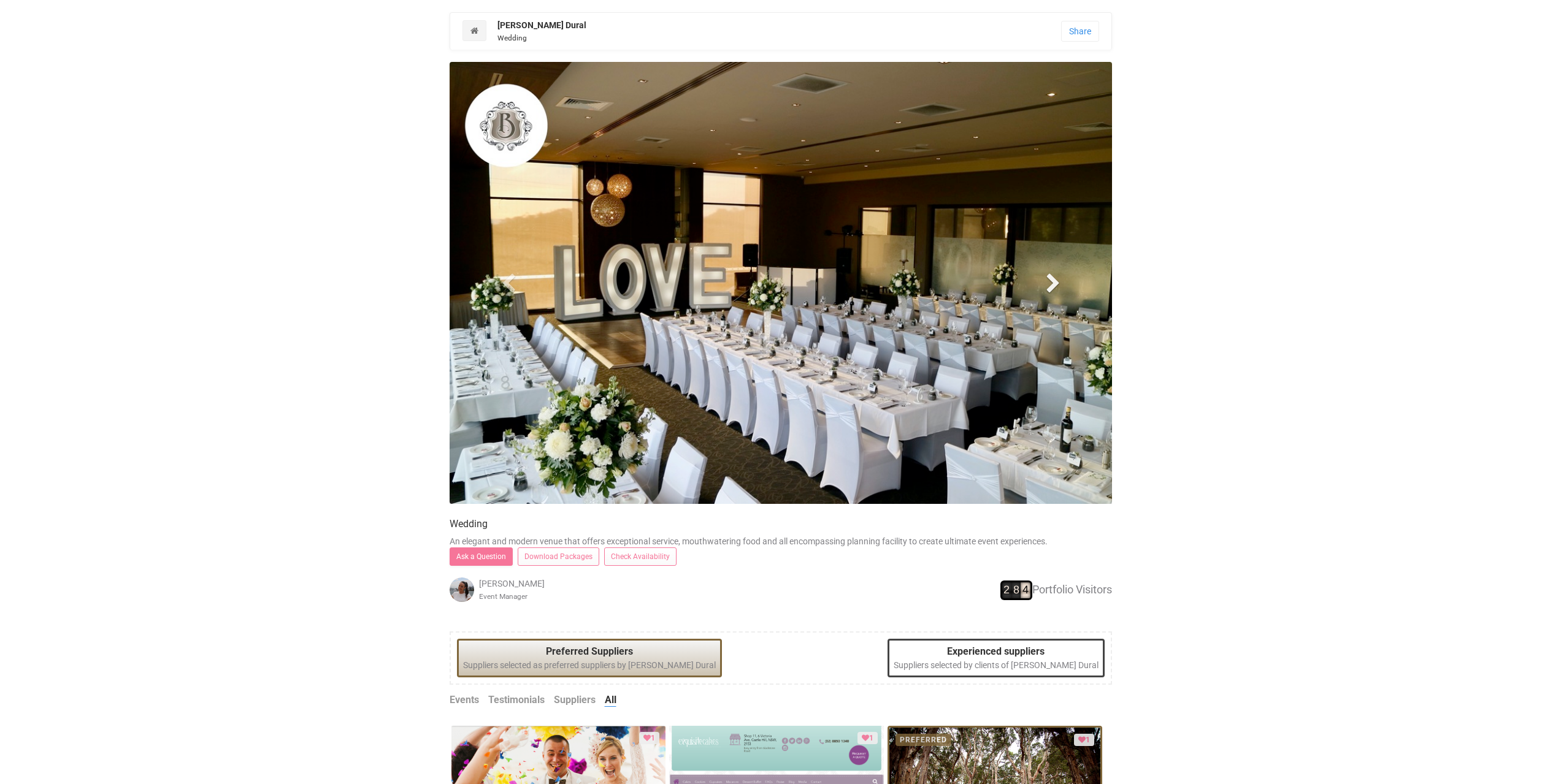
click at [1051, 279] on span at bounding box center [1053, 282] width 18 height 18
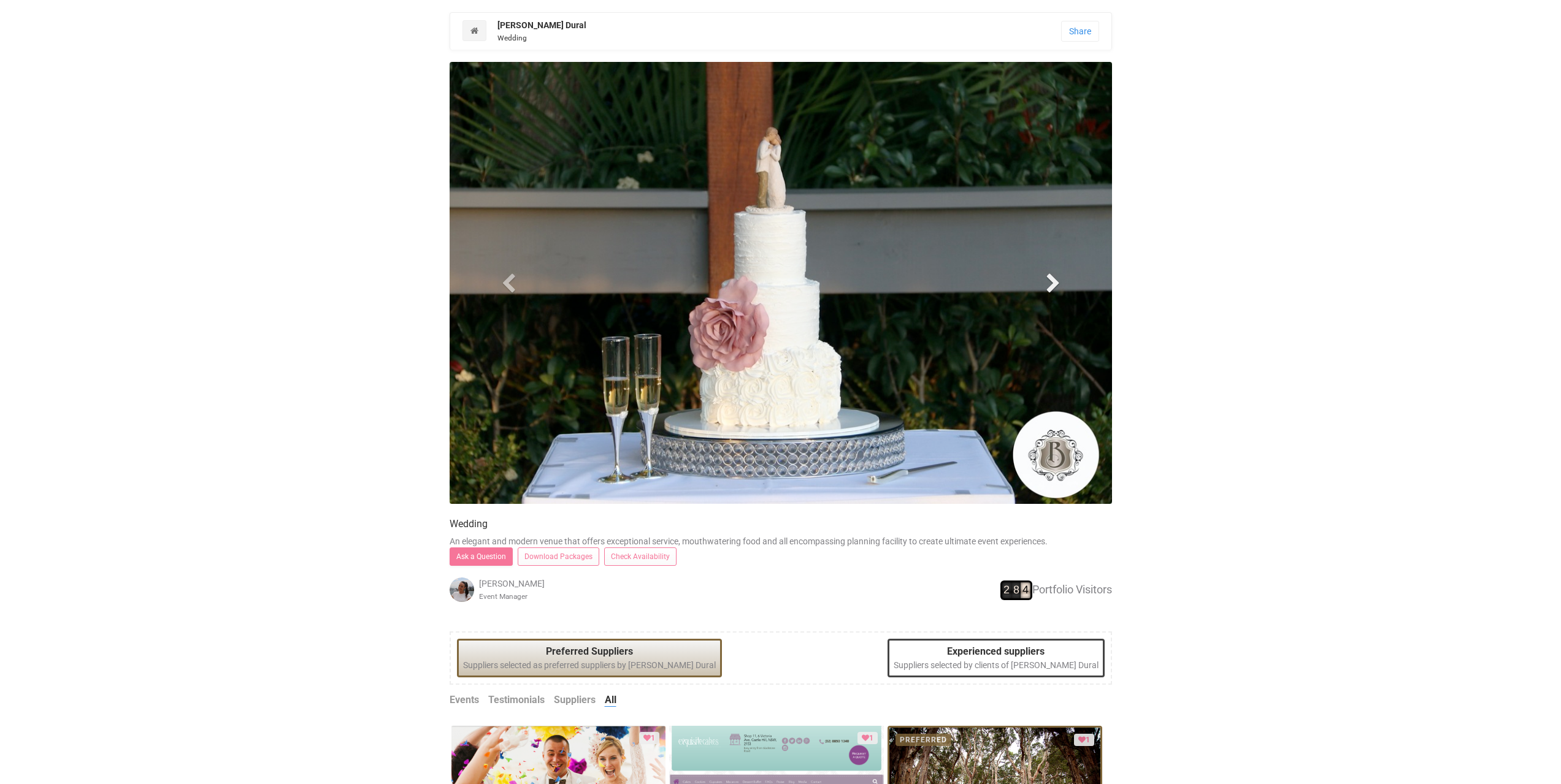
click at [1053, 282] on span at bounding box center [1053, 282] width 18 height 18
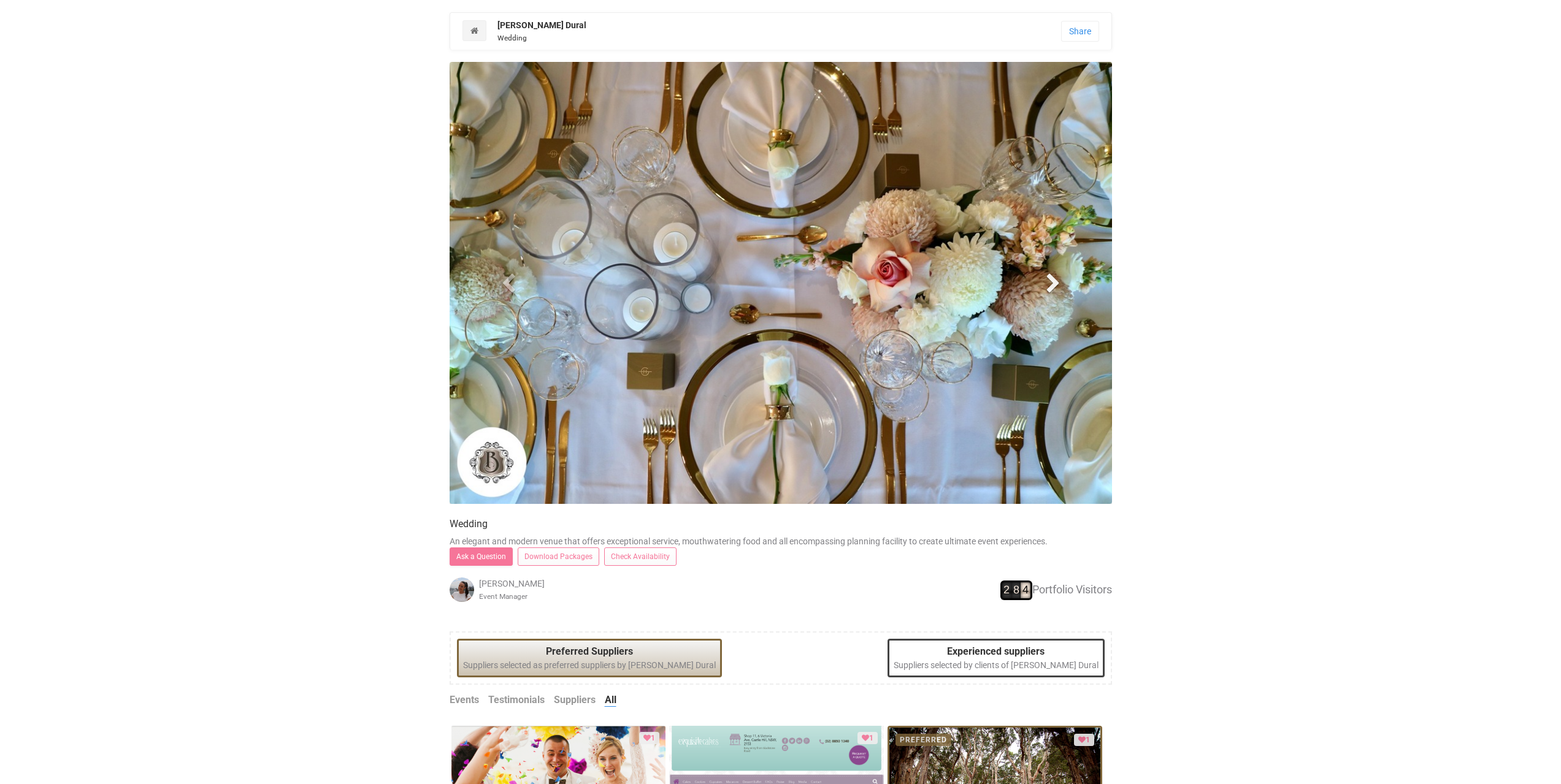
click at [1053, 282] on span at bounding box center [1053, 282] width 18 height 18
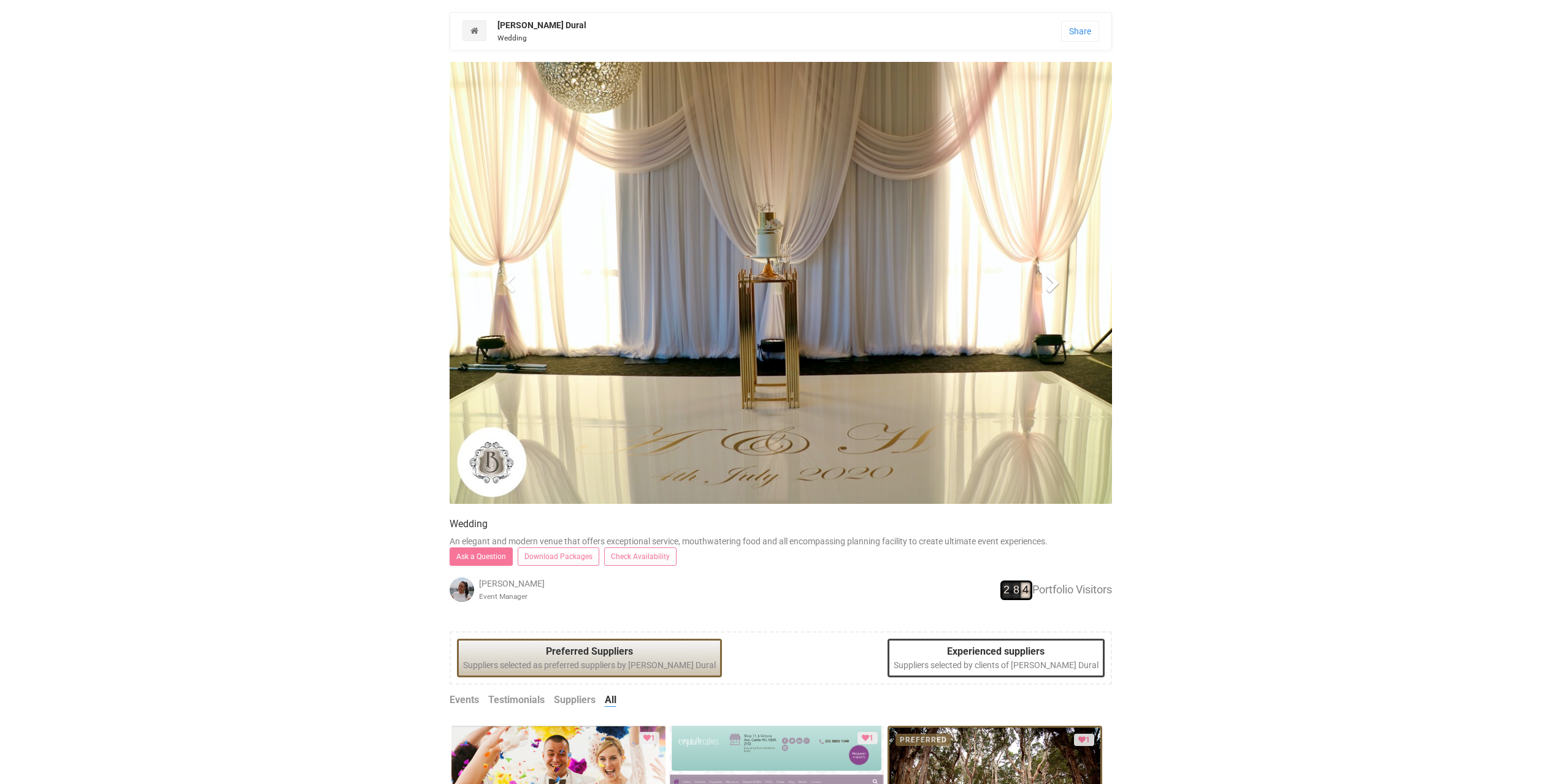
click at [1053, 285] on span at bounding box center [1053, 282] width 18 height 18
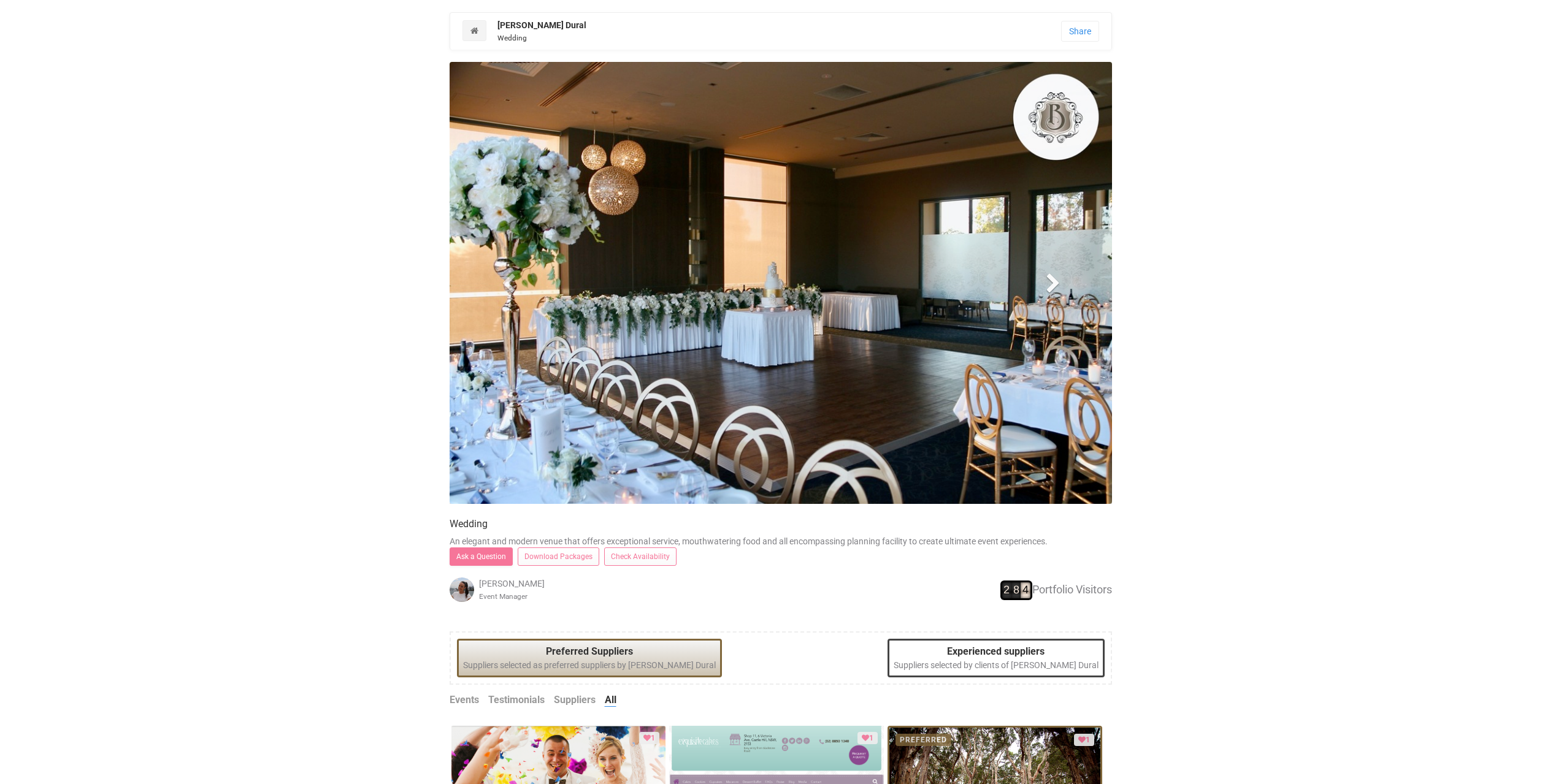
click at [1053, 285] on span at bounding box center [1053, 282] width 18 height 18
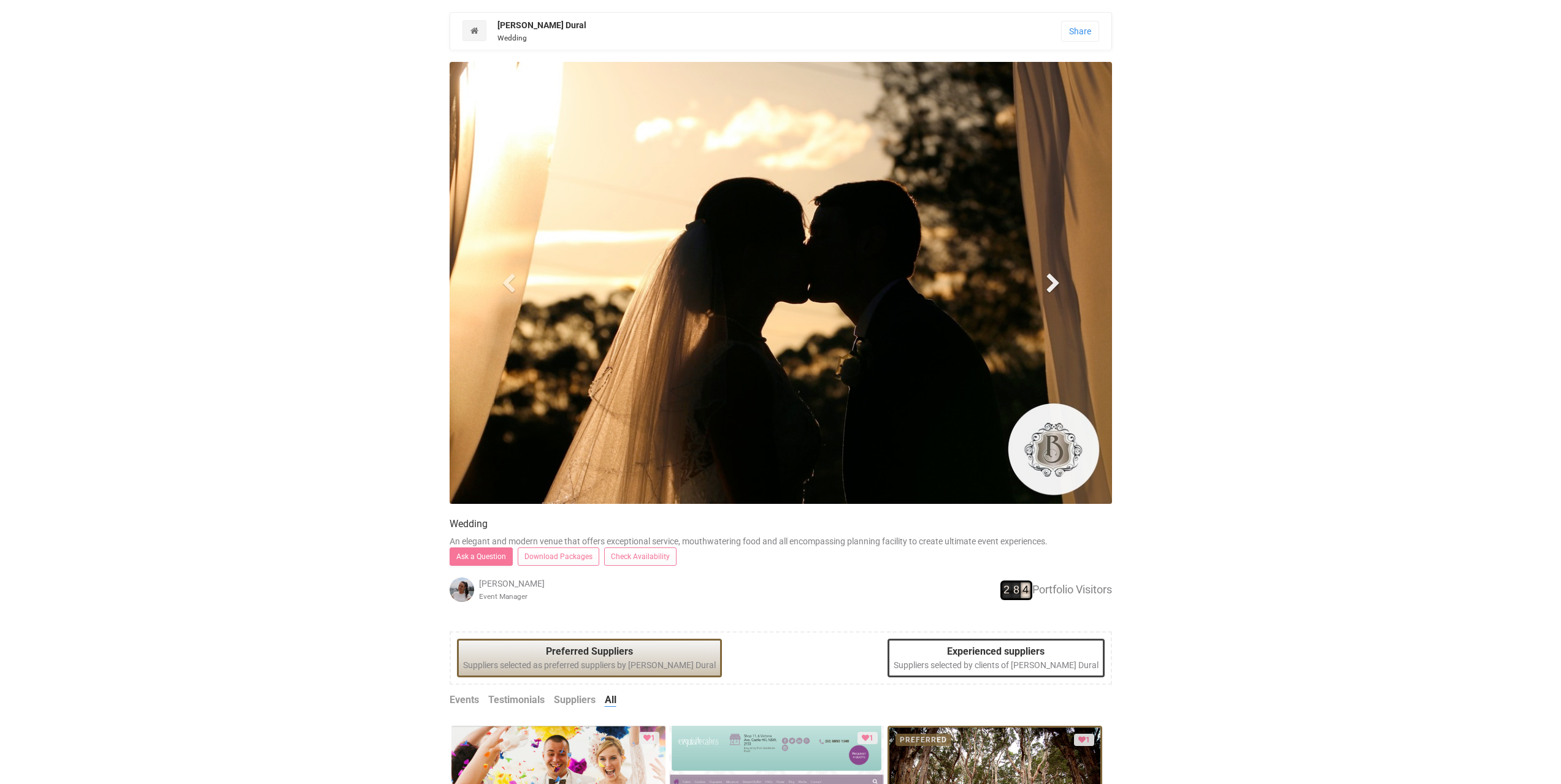
click at [1053, 285] on span at bounding box center [1053, 282] width 18 height 18
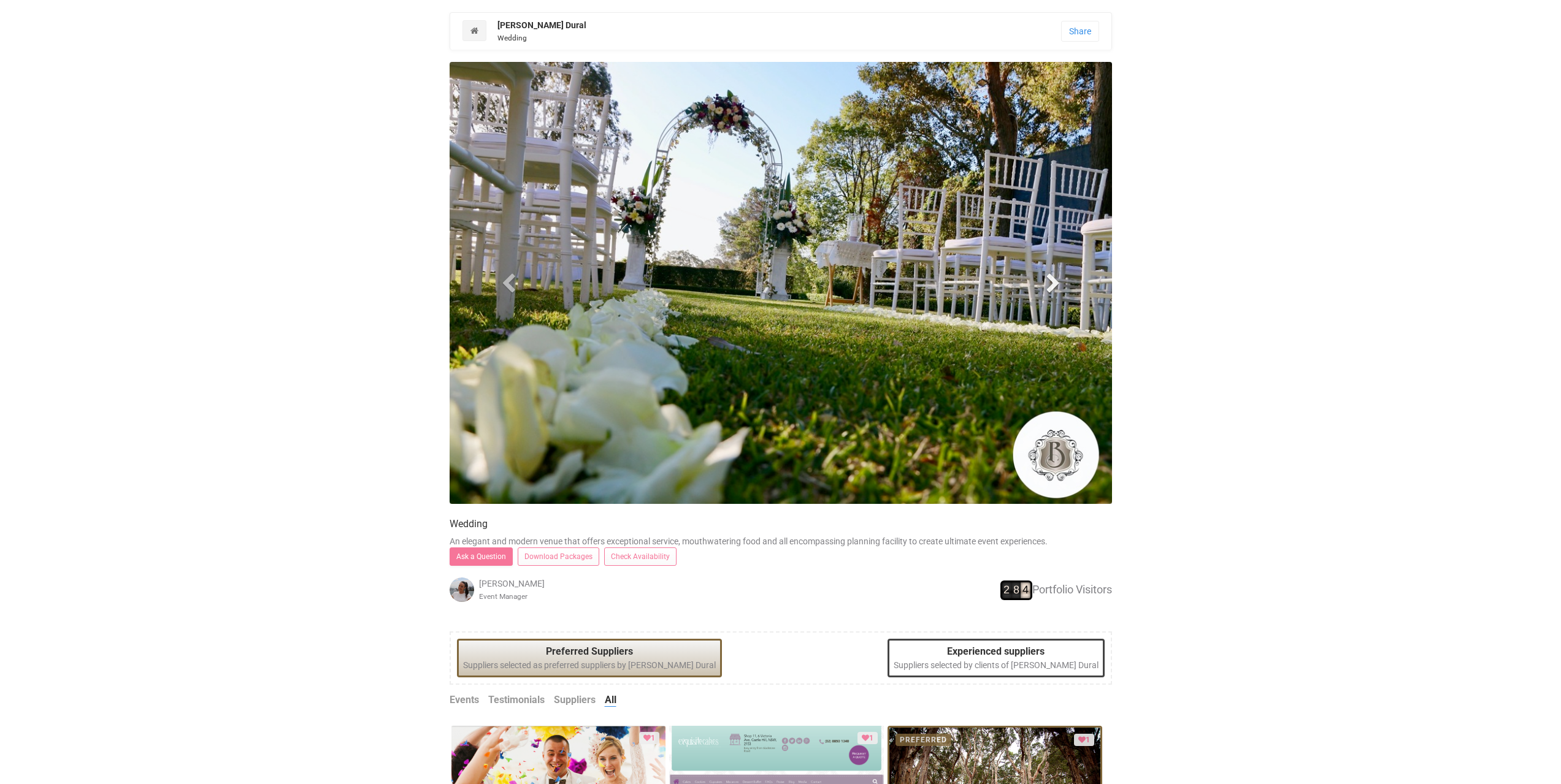
click at [1053, 285] on span at bounding box center [1053, 282] width 18 height 18
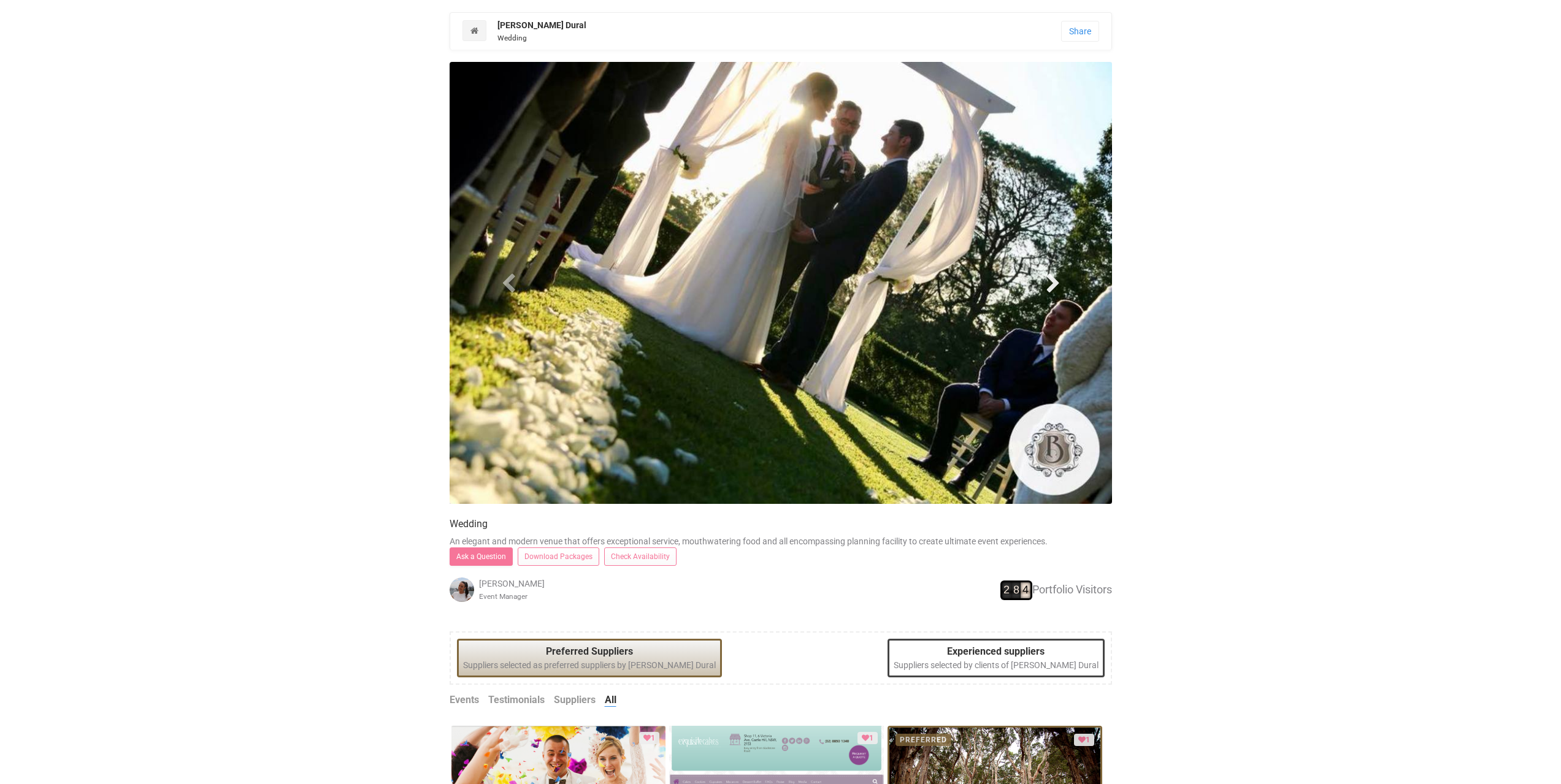
click at [1053, 285] on span at bounding box center [1053, 282] width 18 height 18
